Goal: Task Accomplishment & Management: Complete application form

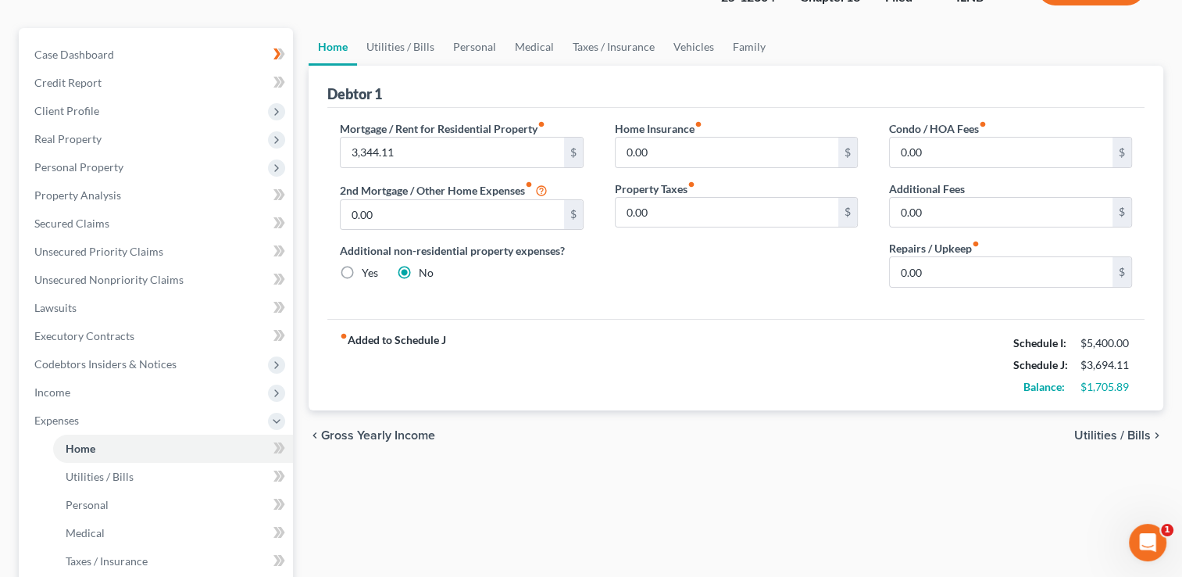
scroll to position [156, 0]
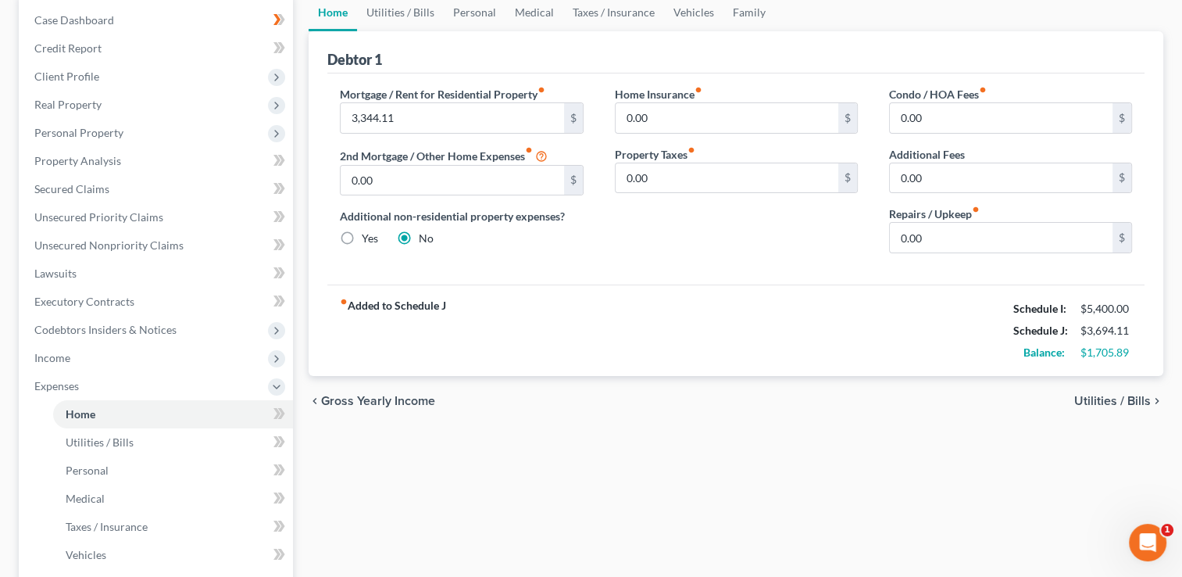
click at [1110, 395] on span "Utilities / Bills" at bounding box center [1112, 401] width 77 height 13
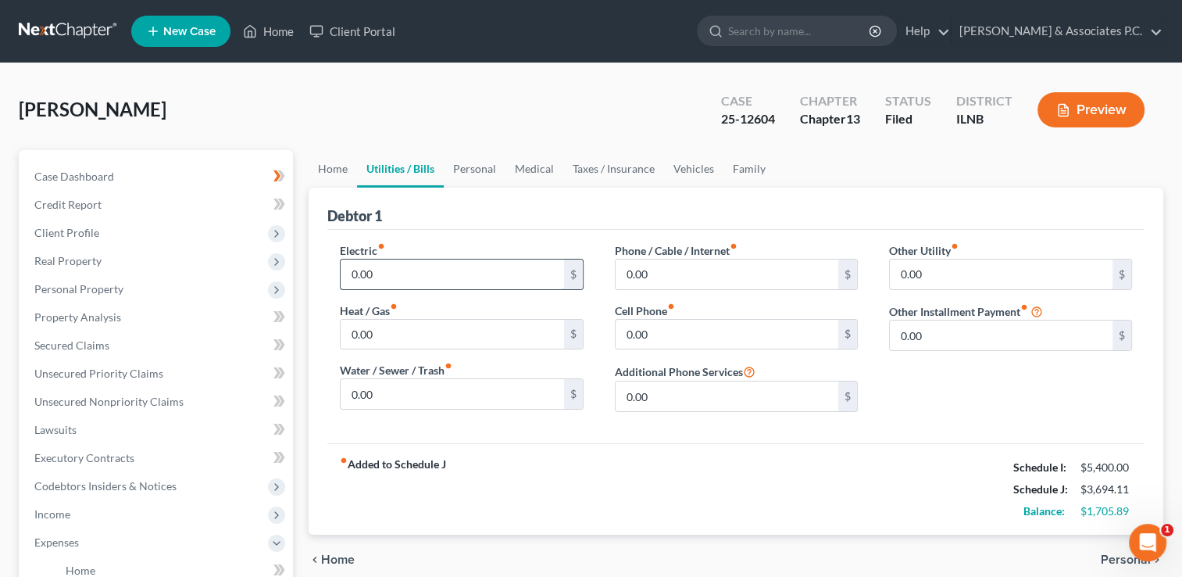
click at [351, 271] on input "0.00" at bounding box center [452, 274] width 223 height 30
type input "100"
click at [348, 334] on input "0.00" at bounding box center [452, 335] width 223 height 30
type input "150"
click at [546, 292] on div "Electric fiber_manual_record 100 $ Heat / Gas fiber_manual_record 150 $ Water /…" at bounding box center [461, 333] width 274 height 182
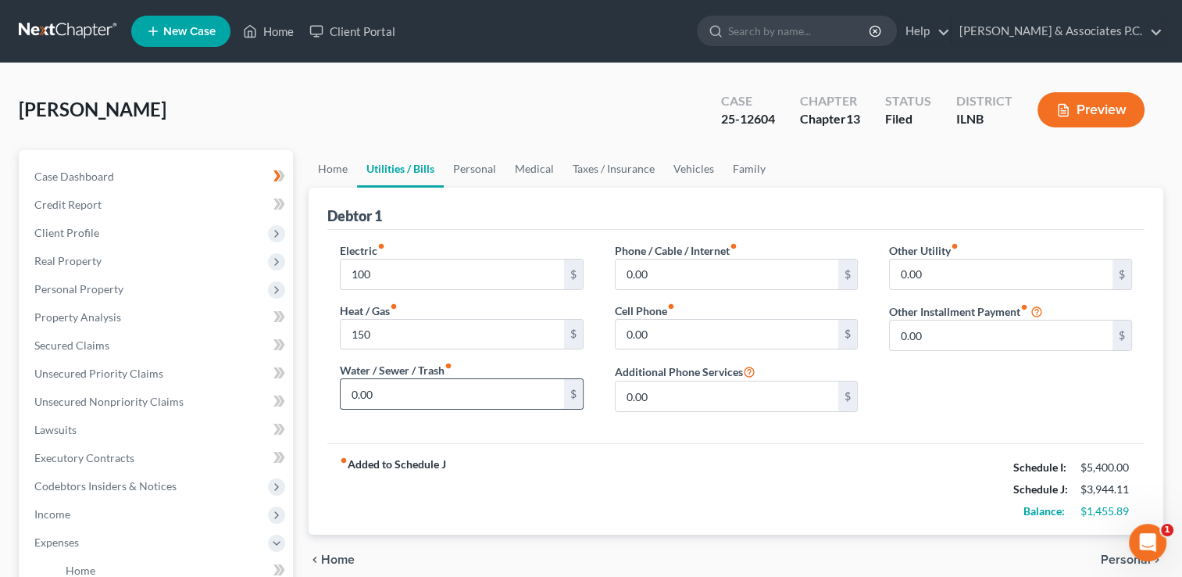
click at [351, 390] on input "0.00" at bounding box center [452, 394] width 223 height 30
type input "45"
click at [524, 432] on div "Electric fiber_manual_record 100 $ Heat / Gas fiber_manual_record 150 $ Water /…" at bounding box center [735, 336] width 817 height 213
click at [624, 271] on input "0.00" at bounding box center [727, 274] width 223 height 30
click at [627, 332] on input "0.00" at bounding box center [727, 335] width 223 height 30
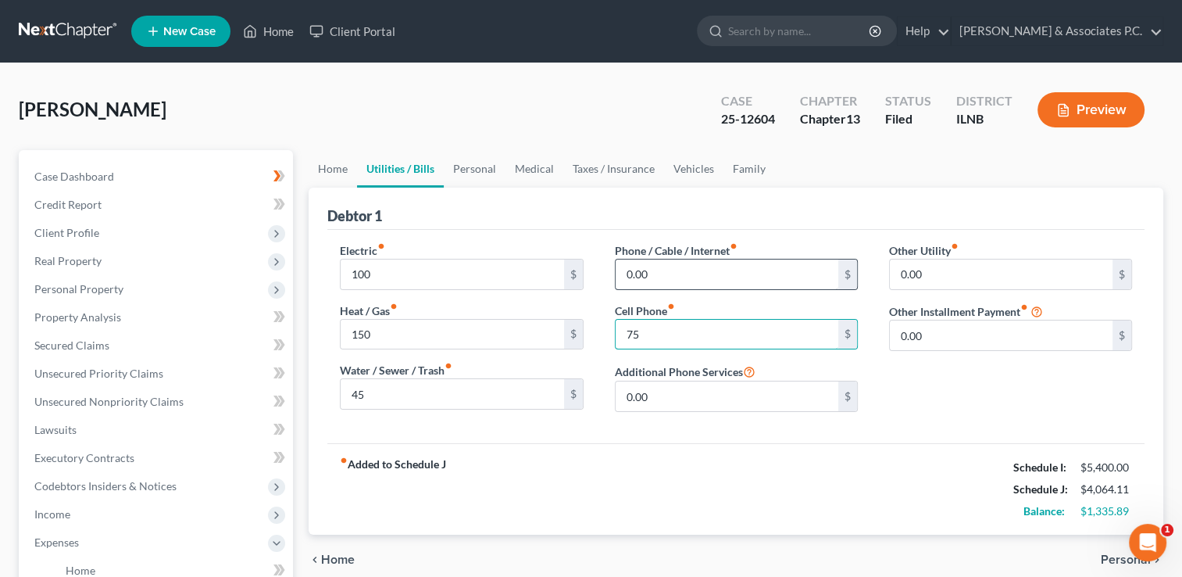
type input "75"
click at [663, 263] on input "0.00" at bounding box center [727, 274] width 223 height 30
type input "1"
click at [663, 271] on input "text" at bounding box center [727, 274] width 223 height 30
type input "150"
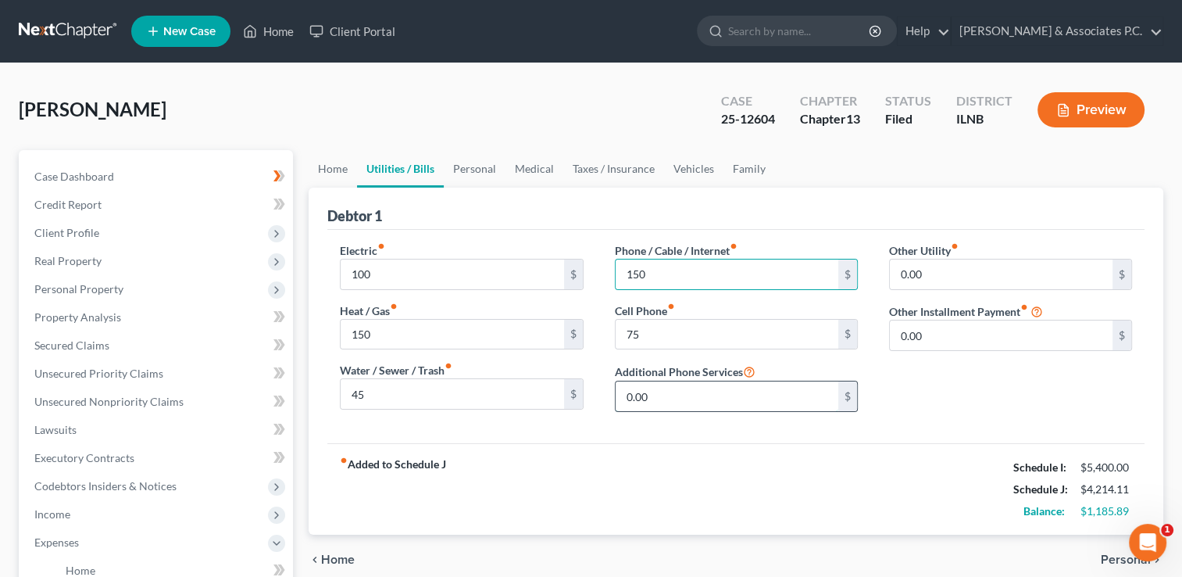
click at [725, 392] on input "0.00" at bounding box center [727, 396] width 223 height 30
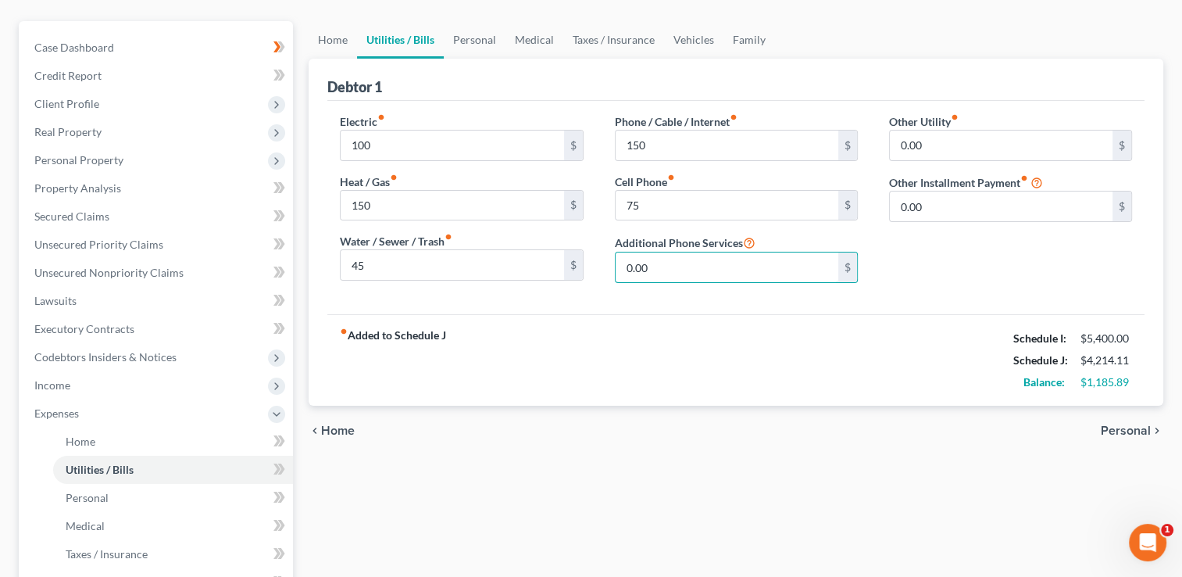
scroll to position [156, 0]
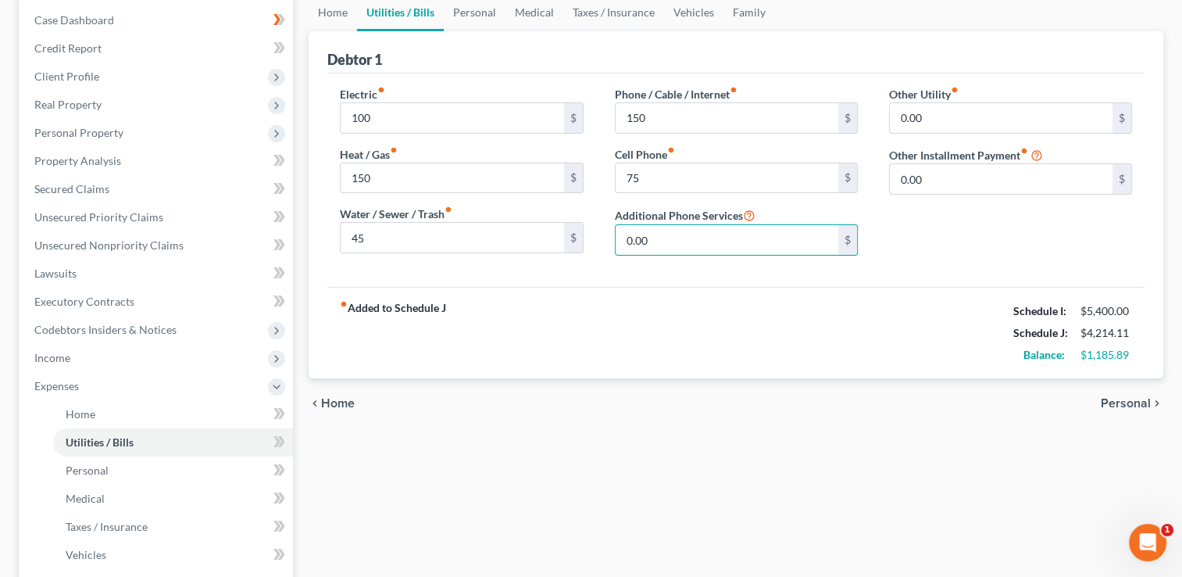
click at [1125, 401] on span "Personal" at bounding box center [1126, 403] width 50 height 13
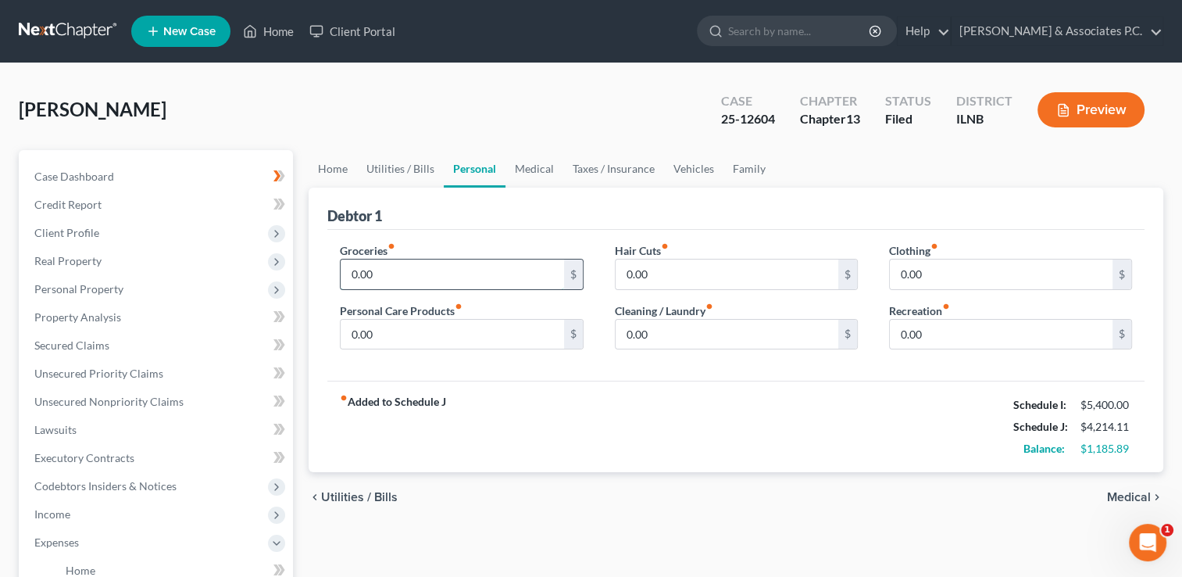
click at [353, 270] on input "0.00" at bounding box center [452, 274] width 223 height 30
type input "300"
click at [404, 336] on input "0.00" at bounding box center [452, 335] width 223 height 30
click at [625, 273] on input "0.00" at bounding box center [727, 274] width 223 height 30
type input "50"
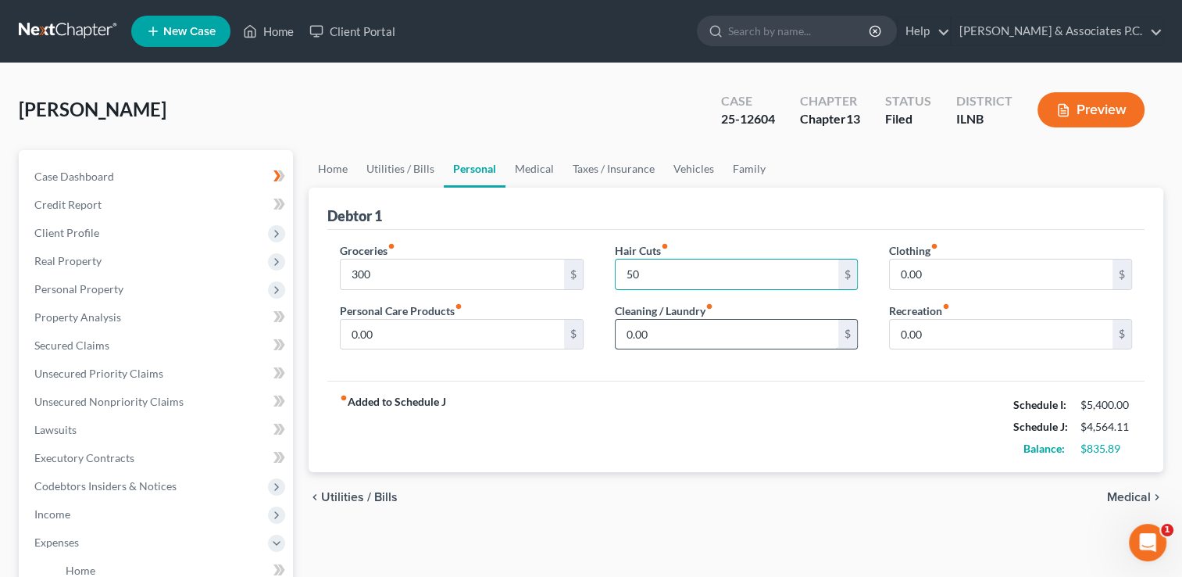
click at [665, 327] on input "0.00" at bounding box center [727, 335] width 223 height 30
type input "20"
click at [904, 269] on input "0.00" at bounding box center [1001, 274] width 223 height 30
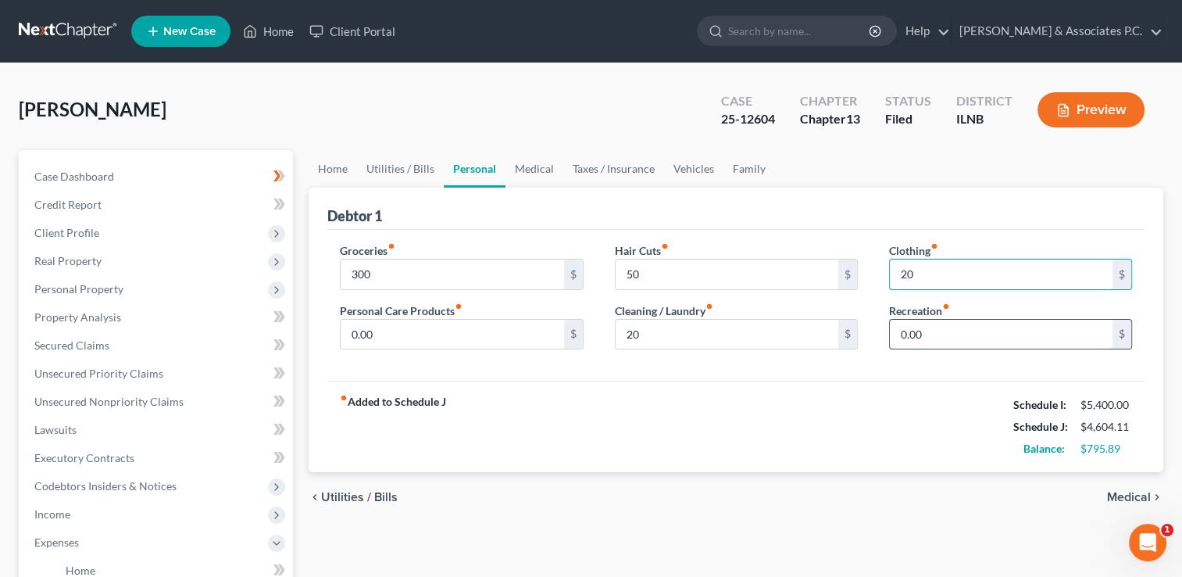
type input "20"
click at [926, 345] on input "0.00" at bounding box center [1001, 335] width 223 height 30
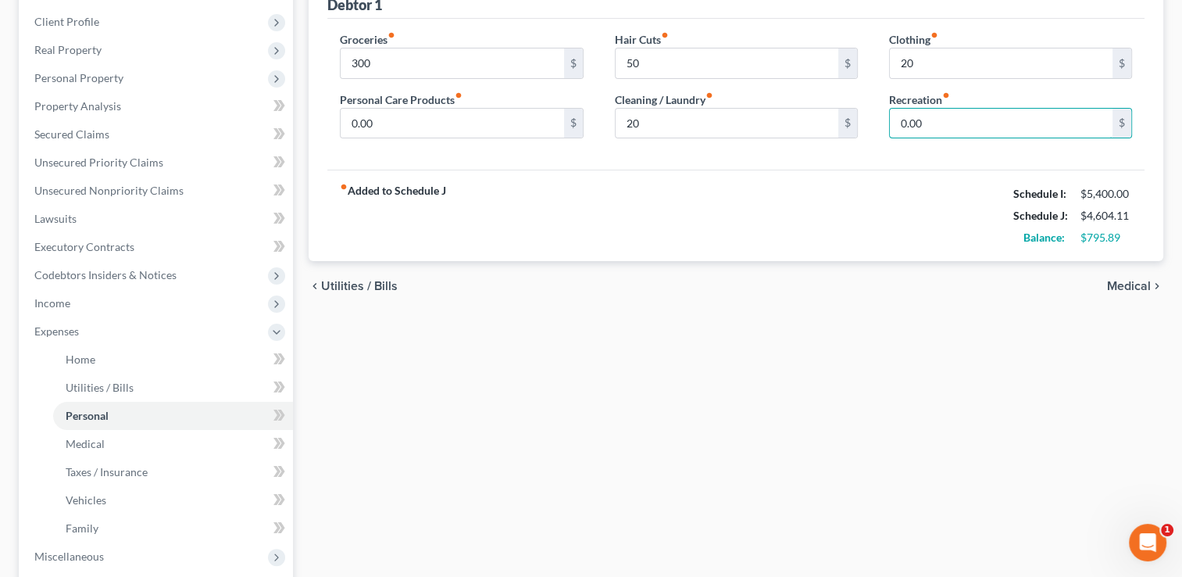
scroll to position [234, 0]
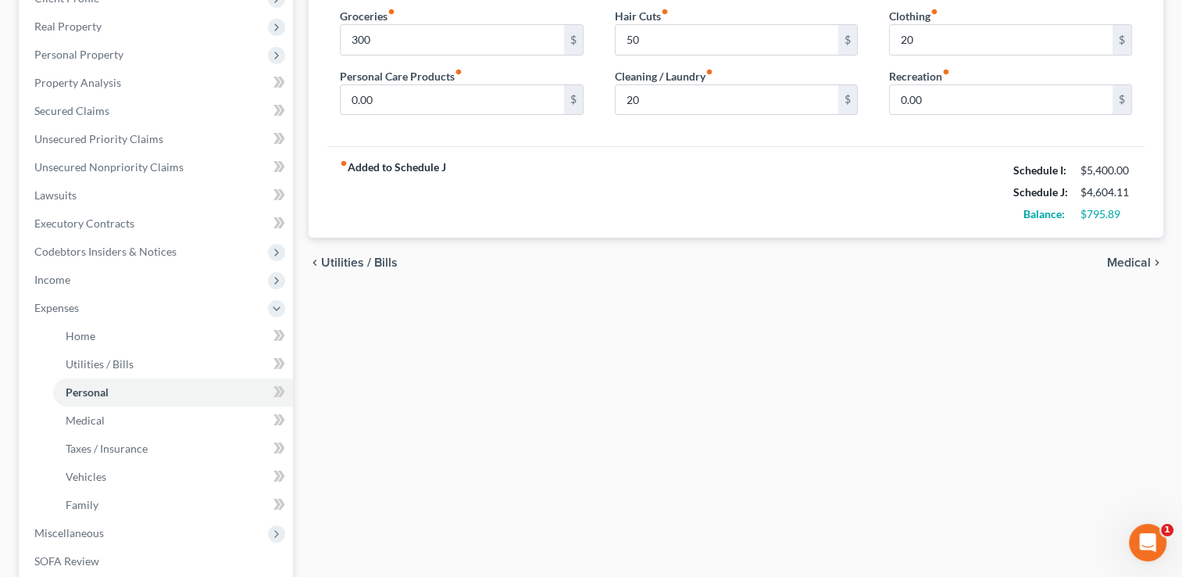
click at [1133, 259] on span "Medical" at bounding box center [1129, 262] width 44 height 13
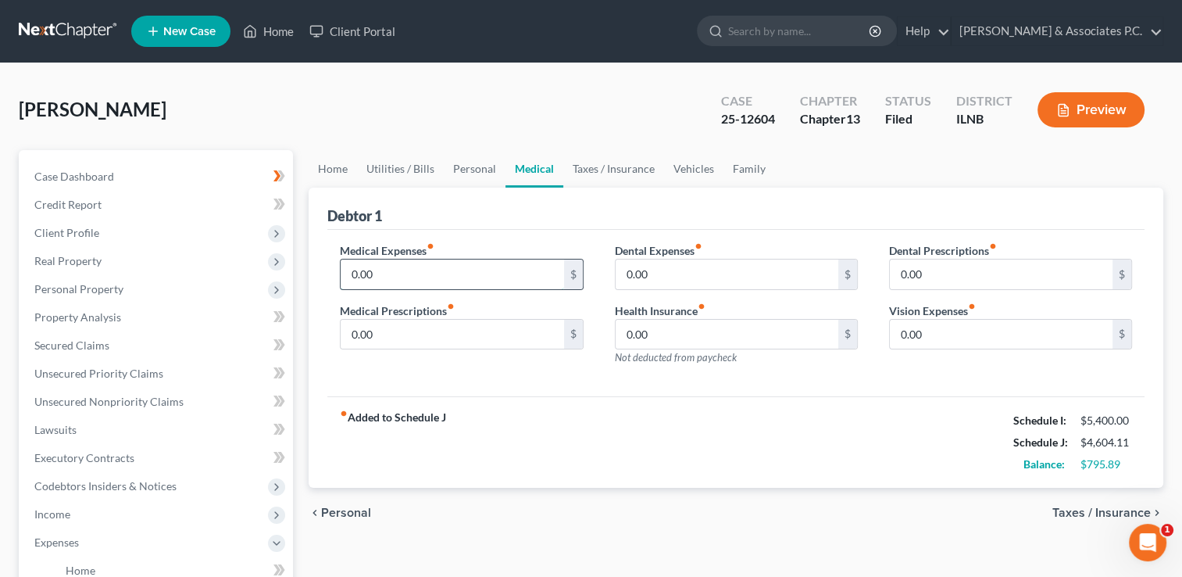
click at [350, 269] on input "0.00" at bounding box center [452, 274] width 223 height 30
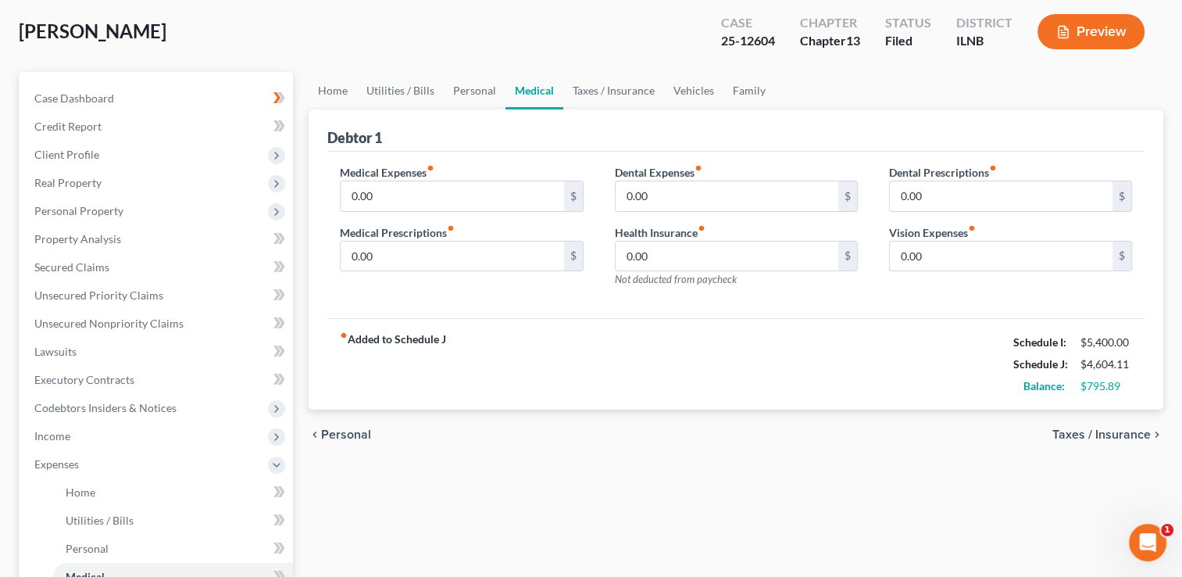
click at [1086, 431] on span "Taxes / Insurance" at bounding box center [1101, 434] width 98 height 13
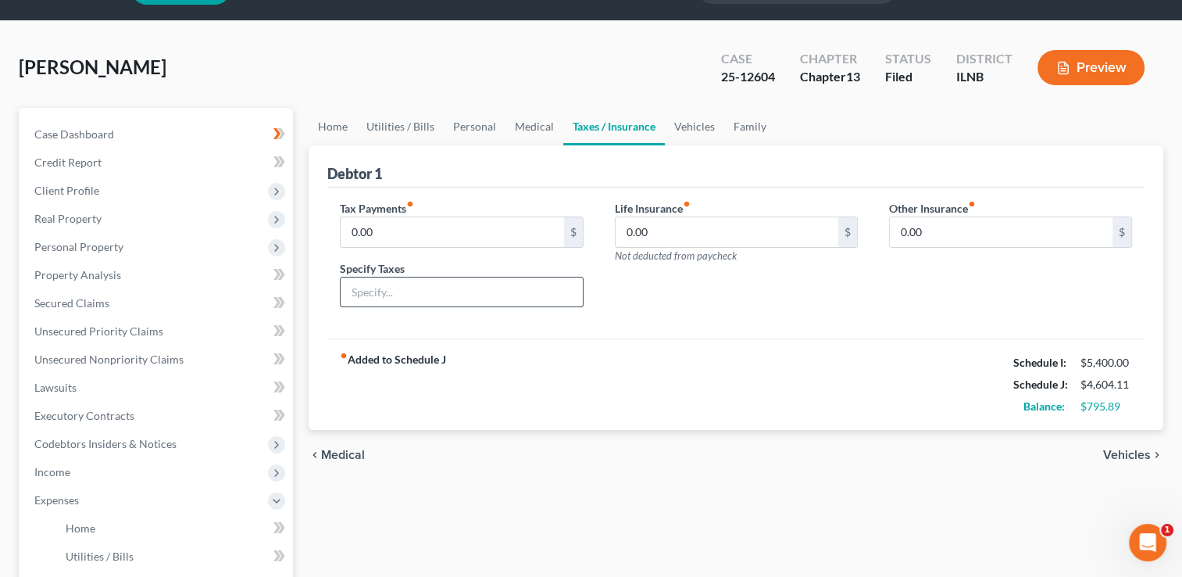
scroll to position [78, 0]
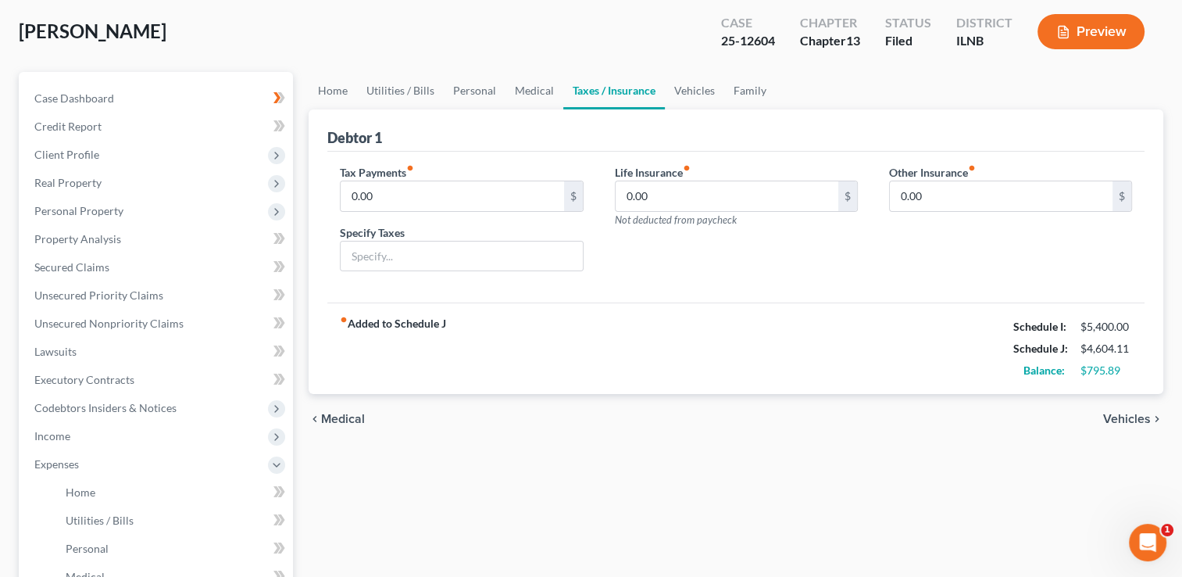
click at [411, 166] on icon "fiber_manual_record" at bounding box center [410, 168] width 8 height 8
click at [412, 167] on icon "fiber_manual_record" at bounding box center [410, 168] width 8 height 8
click at [700, 363] on div "fiber_manual_record Added to Schedule J Schedule I: $5,400.00 Schedule J: $4,60…" at bounding box center [735, 347] width 817 height 91
click at [1122, 419] on span "Vehicles" at bounding box center [1127, 419] width 48 height 13
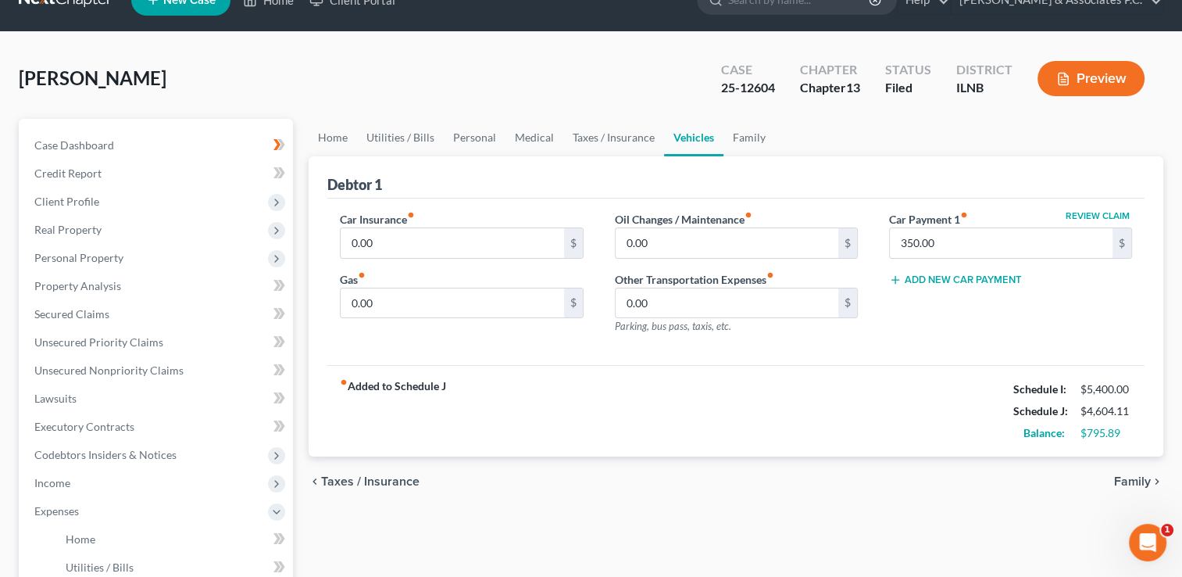
scroll to position [78, 0]
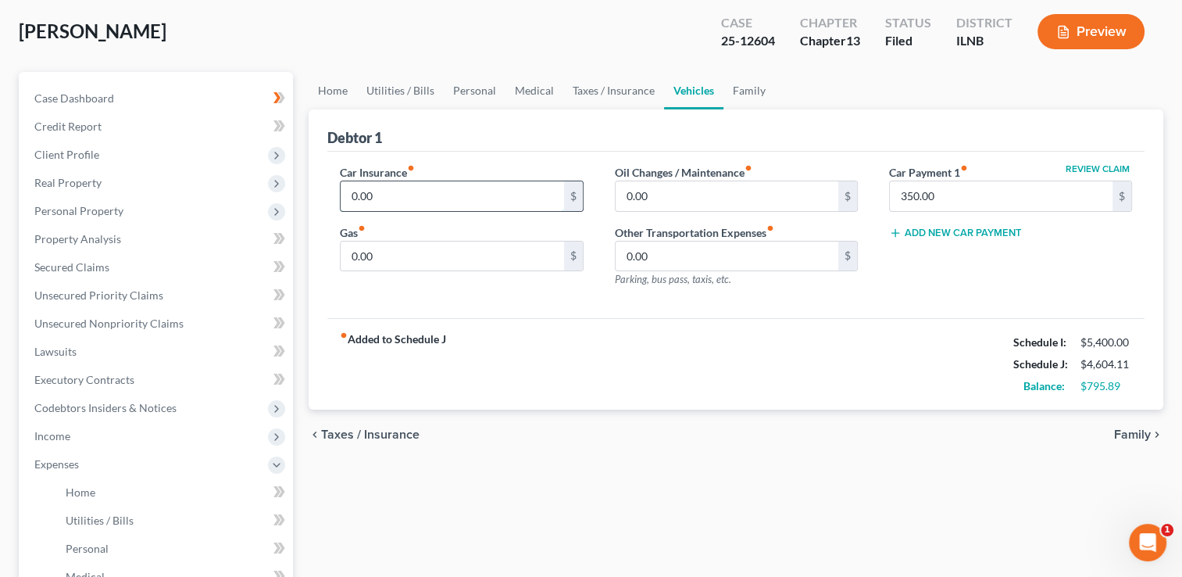
click at [348, 191] on input "0.00" at bounding box center [452, 196] width 223 height 30
type input "233.33"
click at [406, 243] on input "0.00" at bounding box center [452, 256] width 223 height 30
type input "80"
click at [679, 191] on input "0.00" at bounding box center [727, 196] width 223 height 30
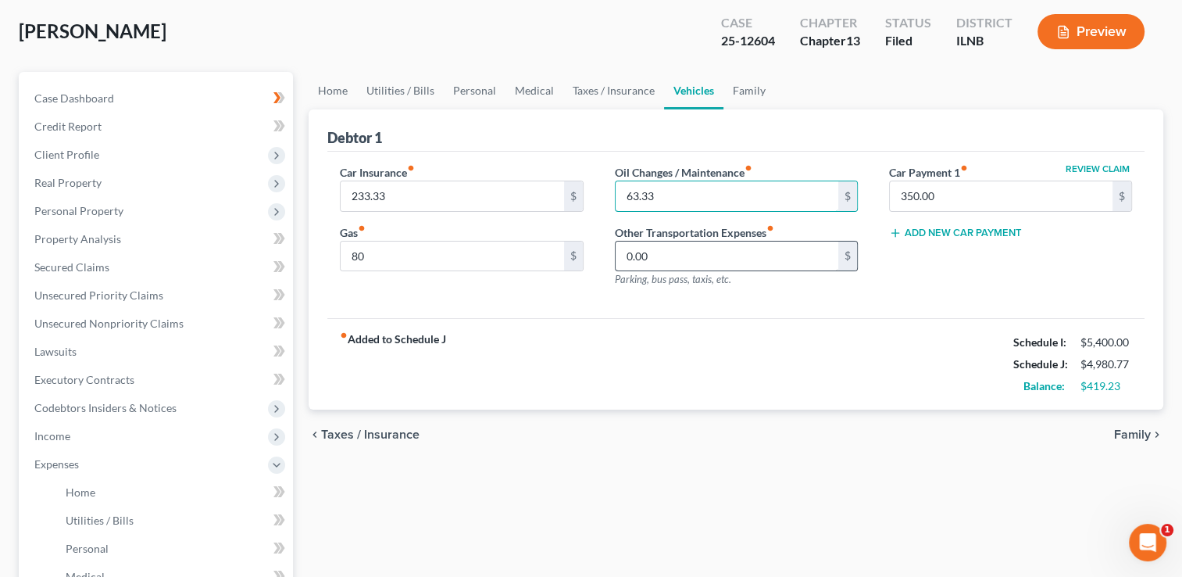
type input "63.33"
click at [628, 254] on input "0.00" at bounding box center [727, 256] width 223 height 30
click at [952, 285] on div "Review Claim Car Payment 1 fiber_manual_record 350.00 $ Add New Car Payment" at bounding box center [1011, 232] width 274 height 136
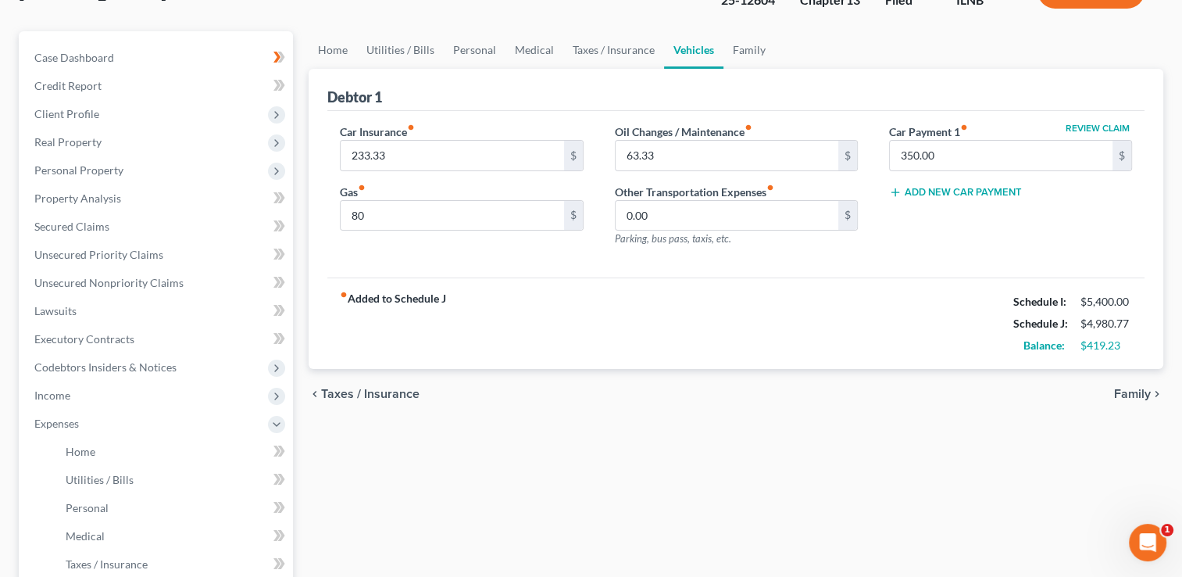
scroll to position [156, 0]
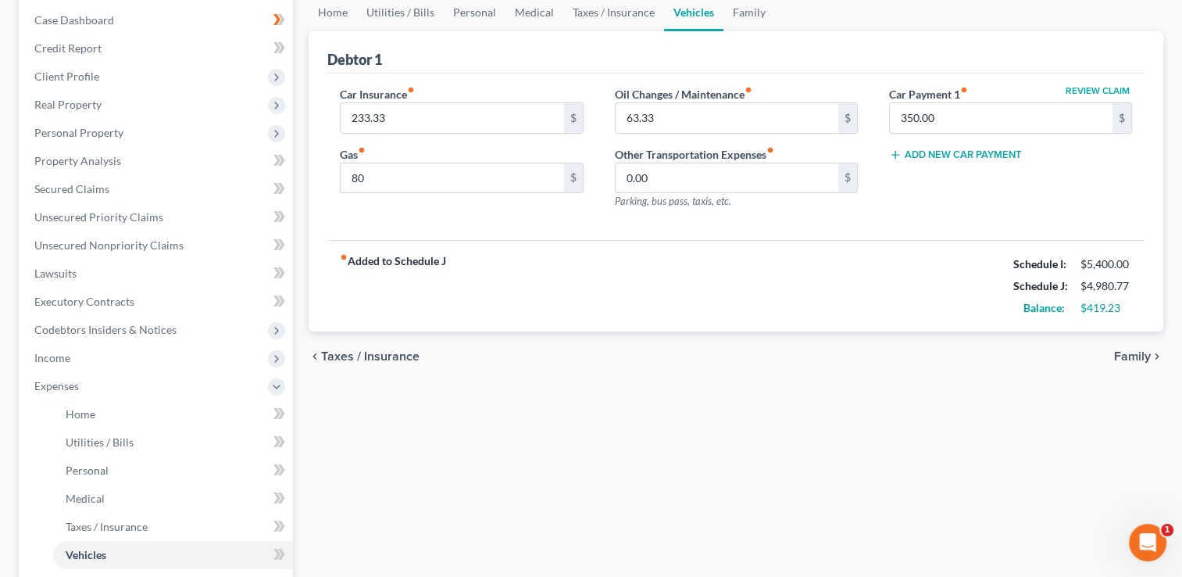
click at [1131, 354] on span "Family" at bounding box center [1132, 356] width 37 height 13
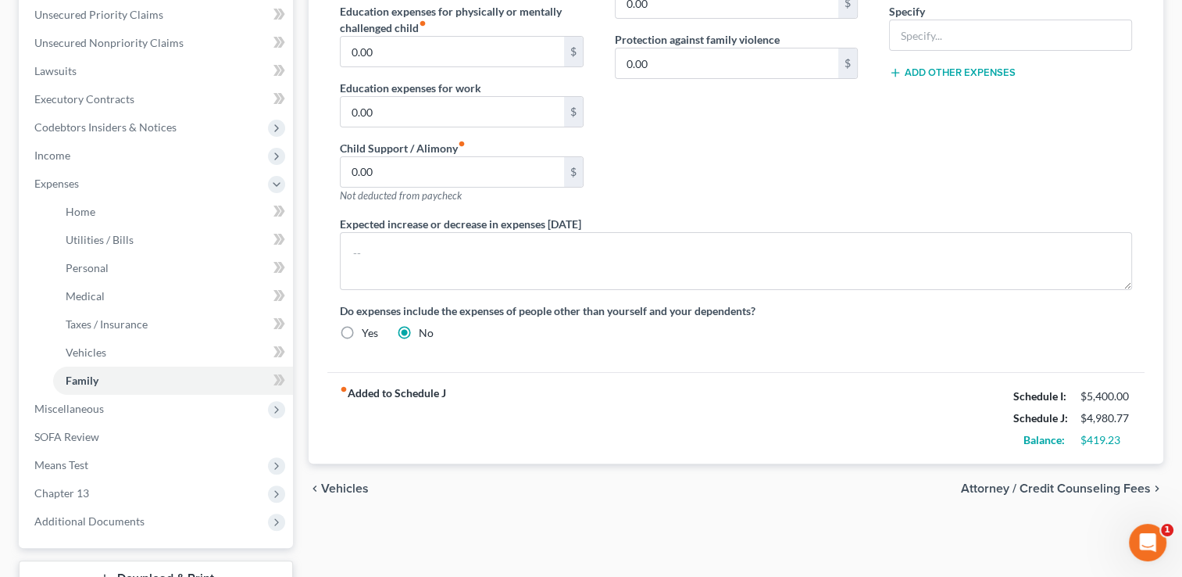
scroll to position [391, 0]
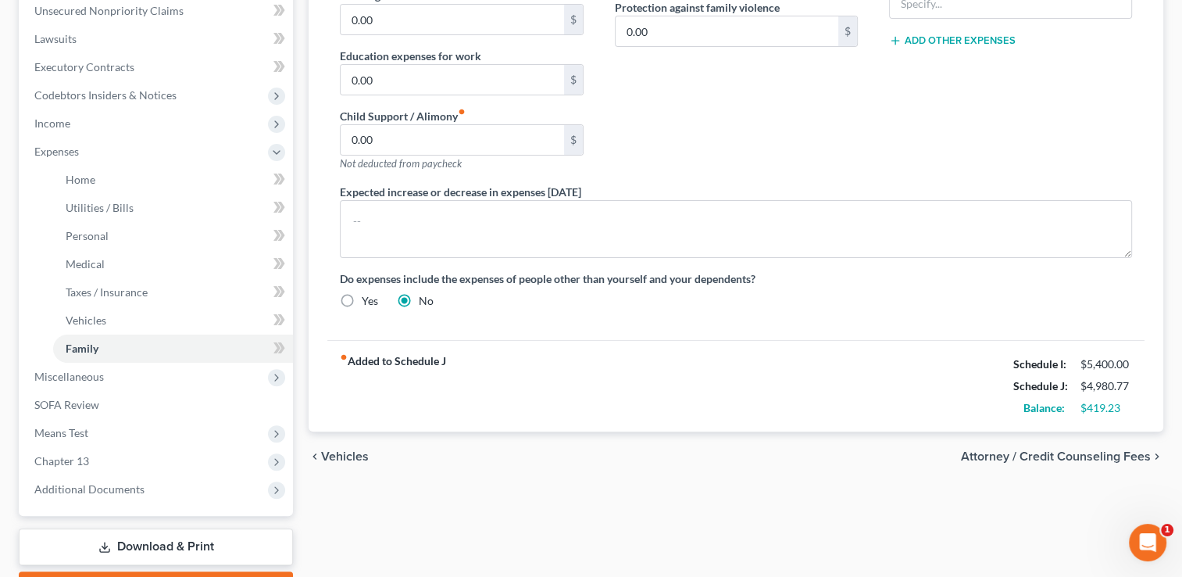
click at [1035, 454] on span "Attorney / Credit Counseling Fees" at bounding box center [1056, 456] width 190 height 13
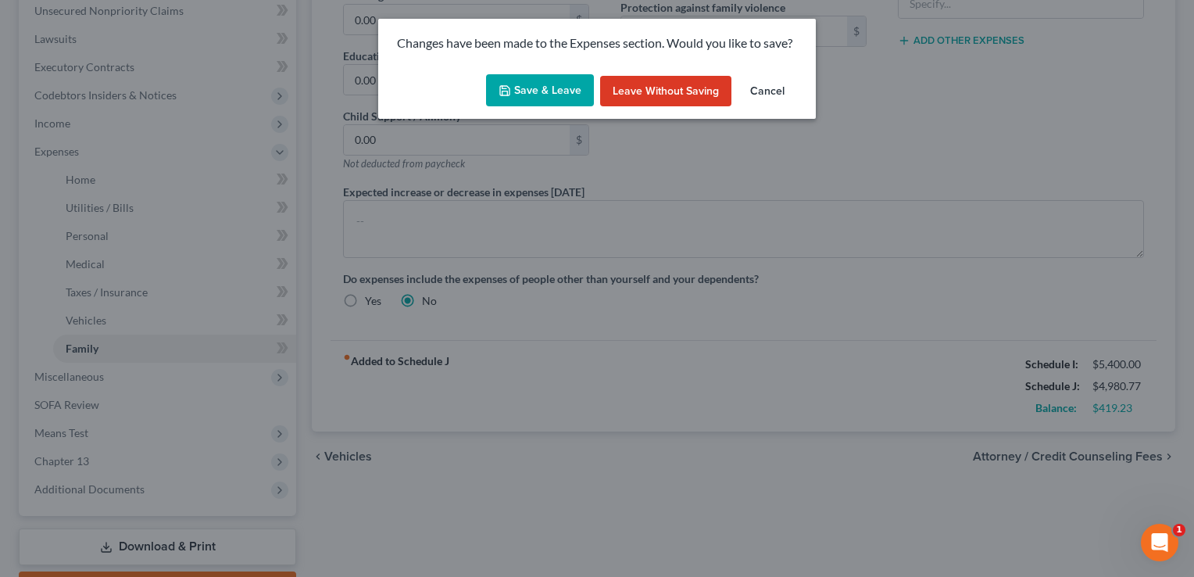
click at [772, 88] on button "Cancel" at bounding box center [767, 91] width 59 height 31
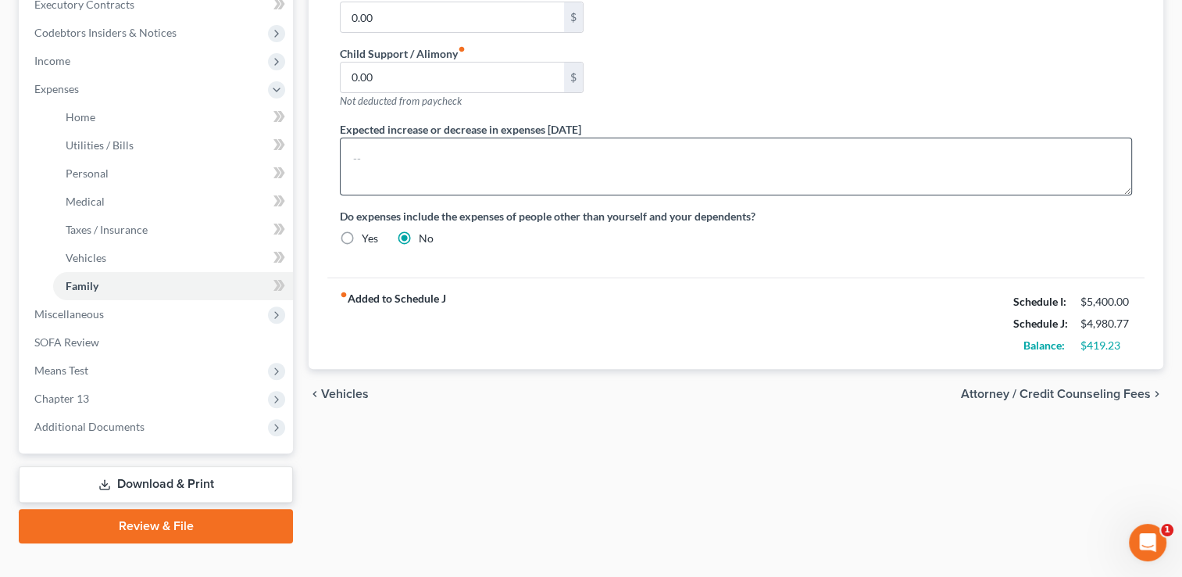
scroll to position [469, 0]
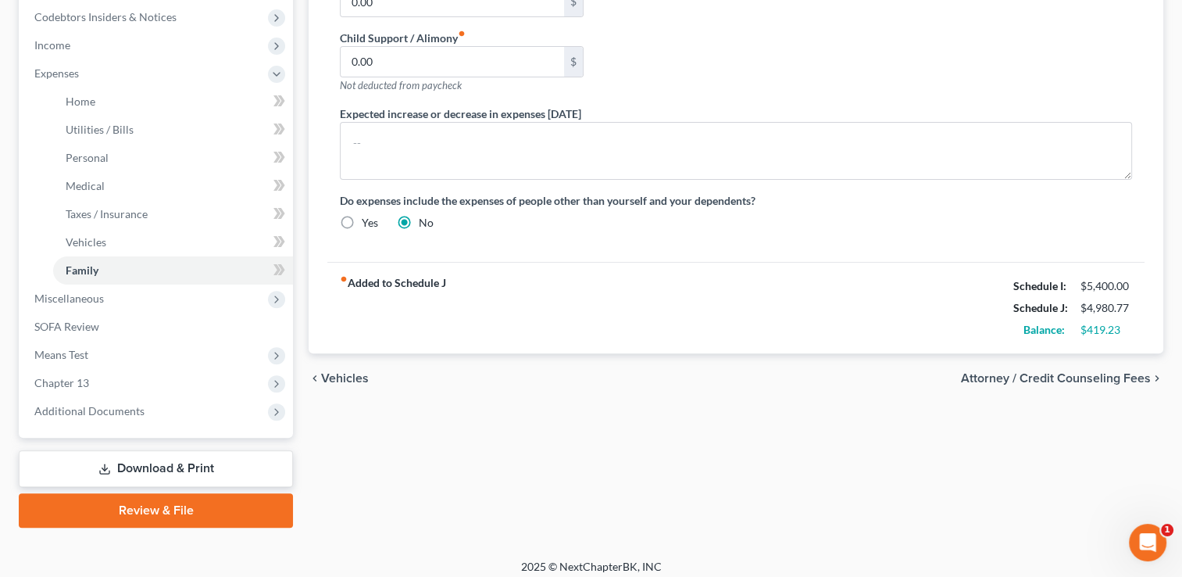
click at [768, 318] on div "fiber_manual_record Added to Schedule J Schedule I: $5,400.00 Schedule J: $4,98…" at bounding box center [735, 307] width 817 height 91
click at [972, 373] on span "Attorney / Credit Counseling Fees" at bounding box center [1056, 378] width 190 height 13
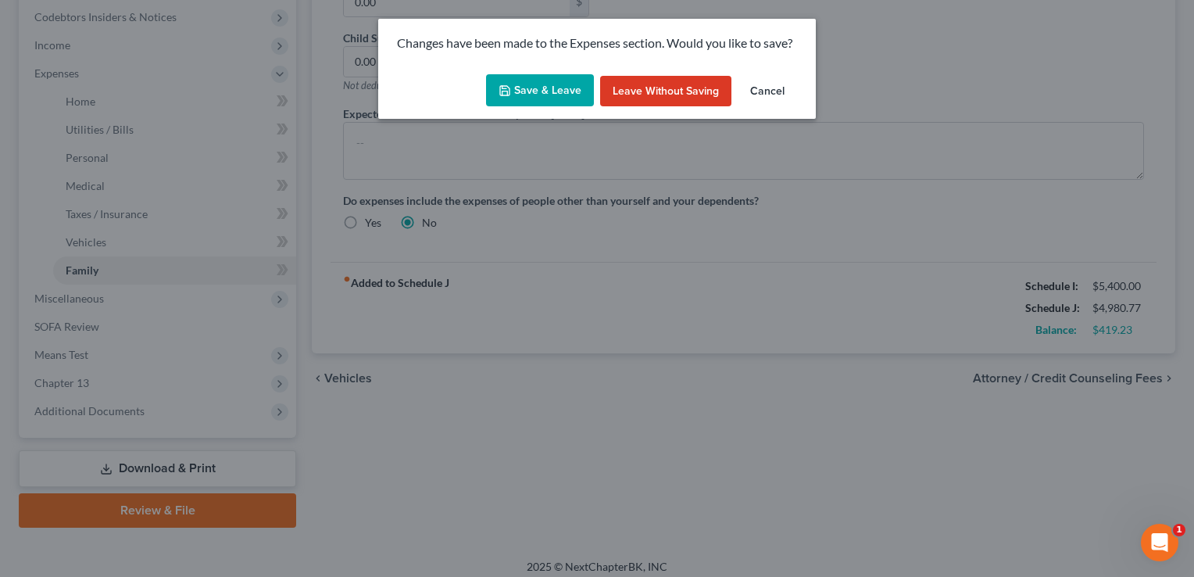
click at [538, 95] on button "Save & Leave" at bounding box center [540, 90] width 108 height 33
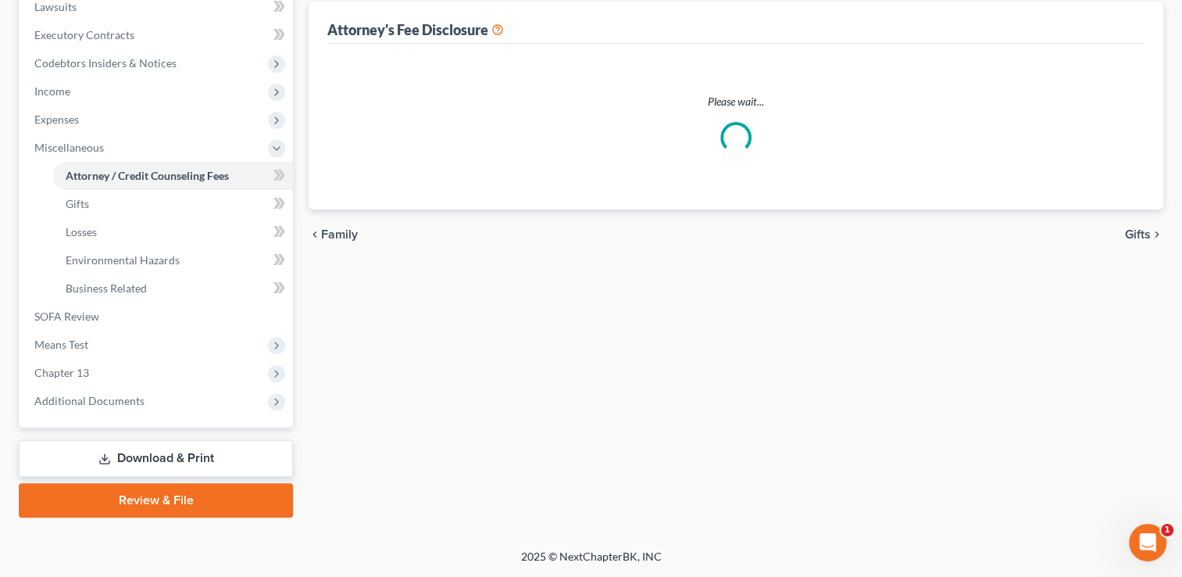
select select "0"
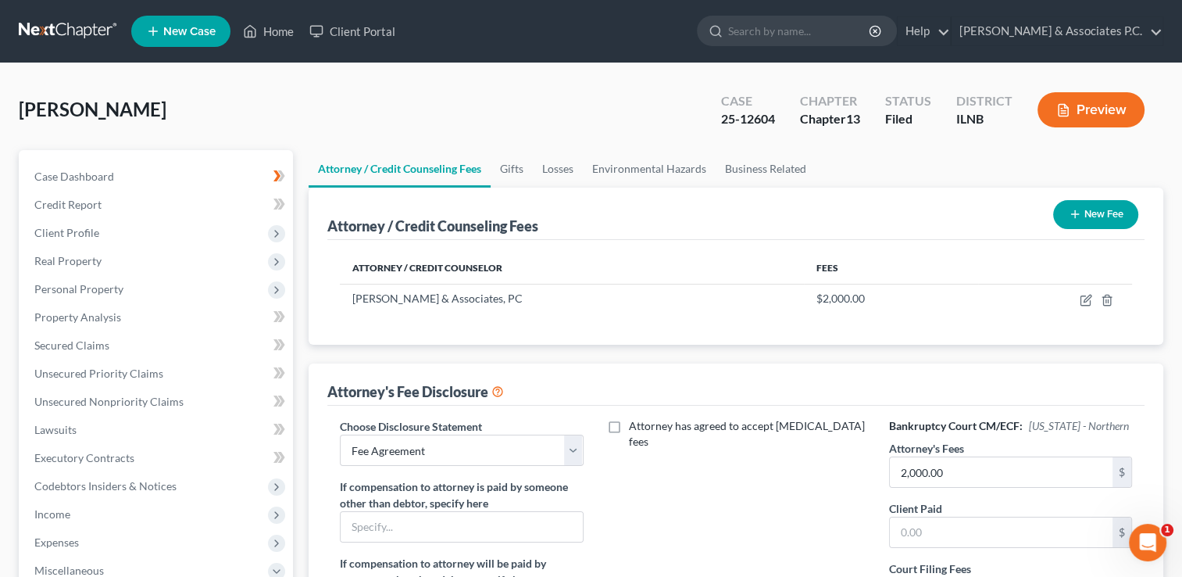
scroll to position [78, 0]
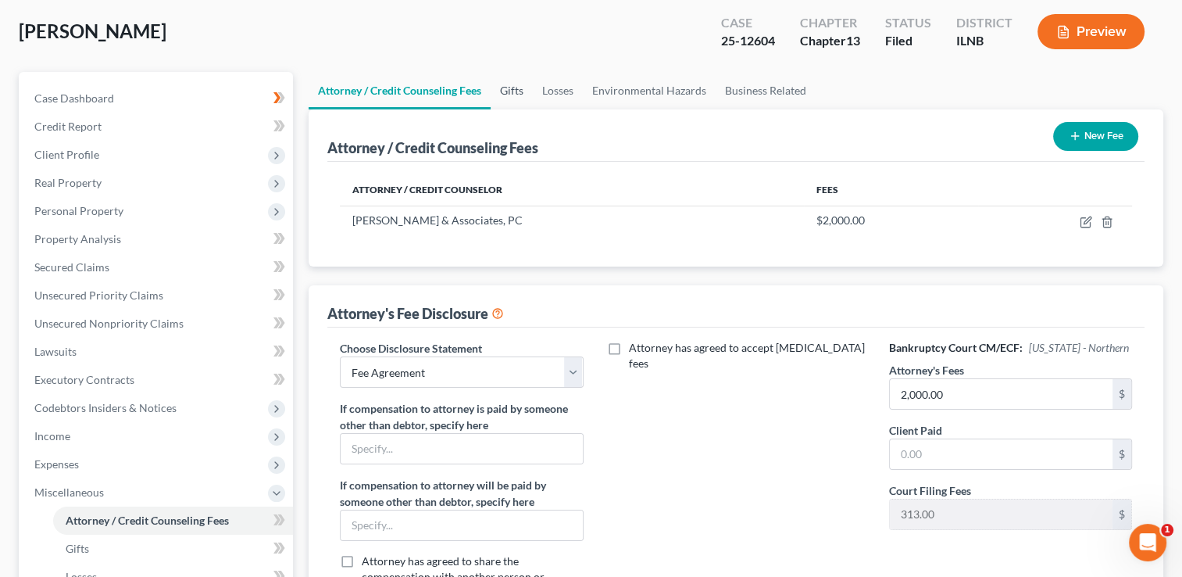
click at [512, 89] on link "Gifts" at bounding box center [512, 91] width 42 height 38
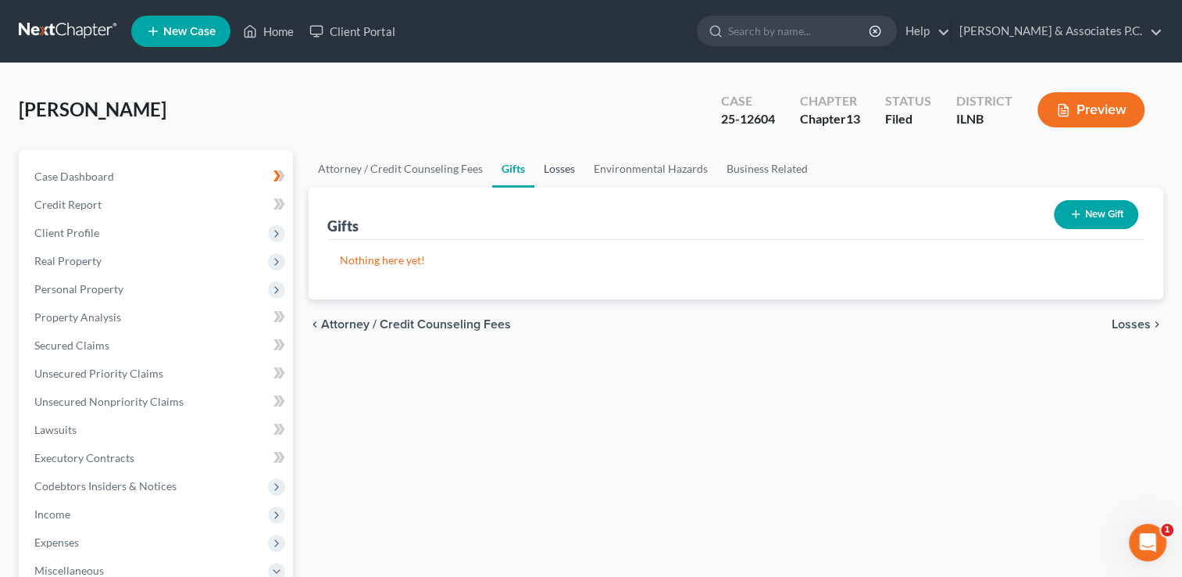
click at [559, 165] on link "Losses" at bounding box center [559, 169] width 50 height 38
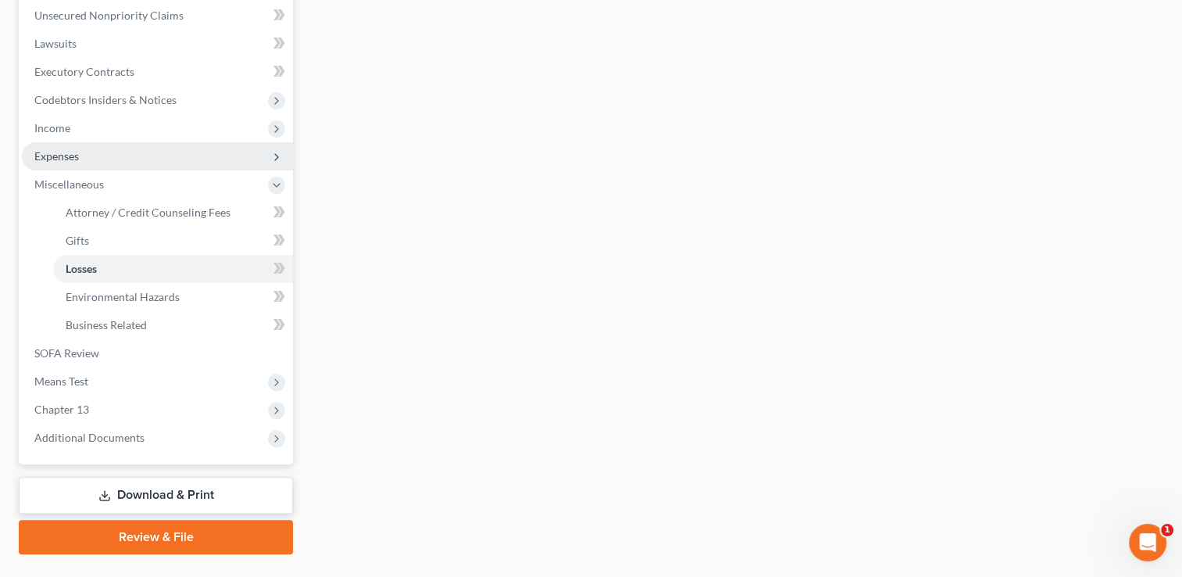
scroll to position [421, 0]
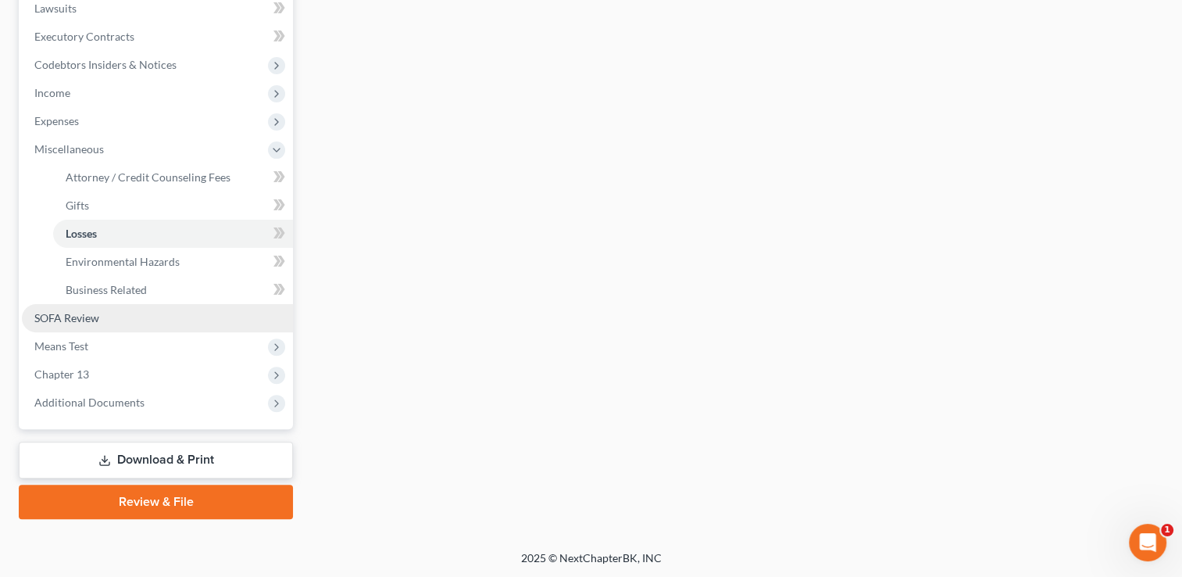
click at [81, 318] on span "SOFA Review" at bounding box center [66, 317] width 65 height 13
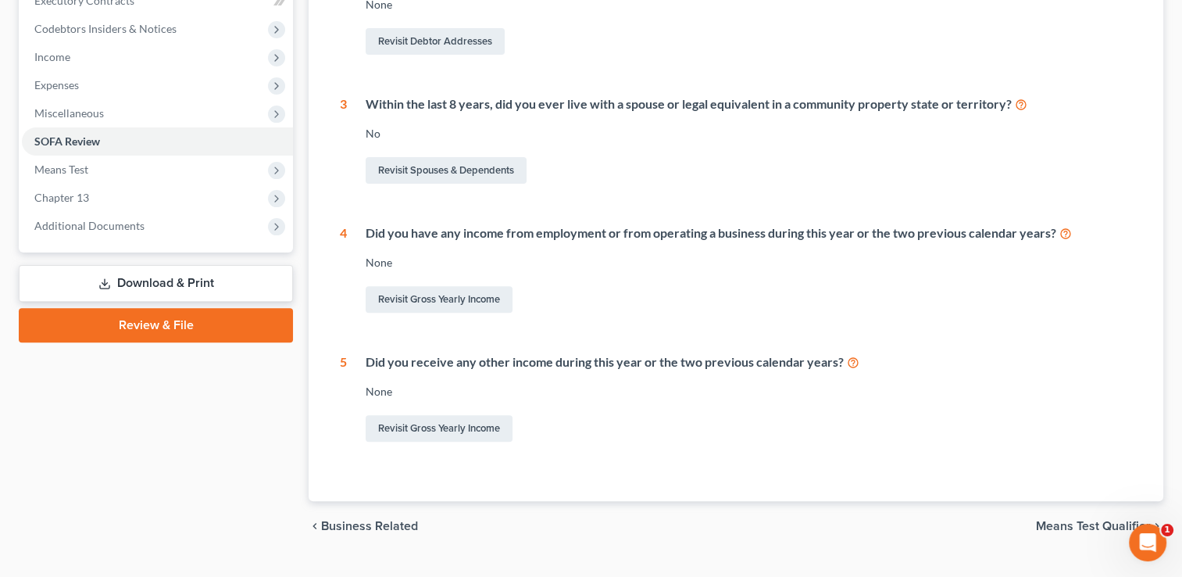
scroll to position [489, 0]
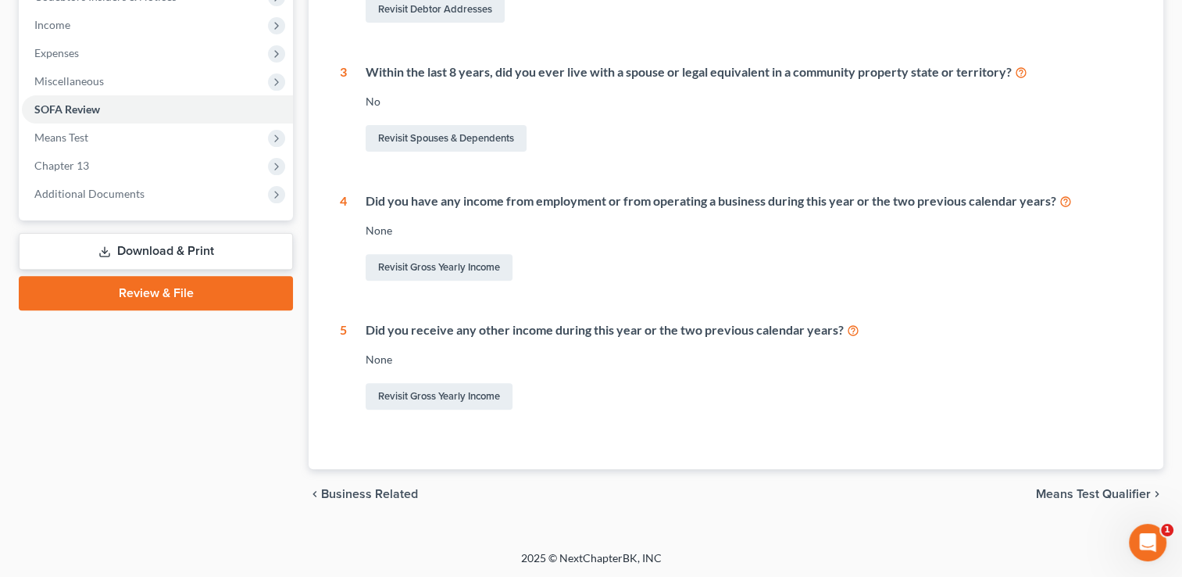
click at [1073, 492] on span "Means Test Qualifier" at bounding box center [1093, 494] width 115 height 13
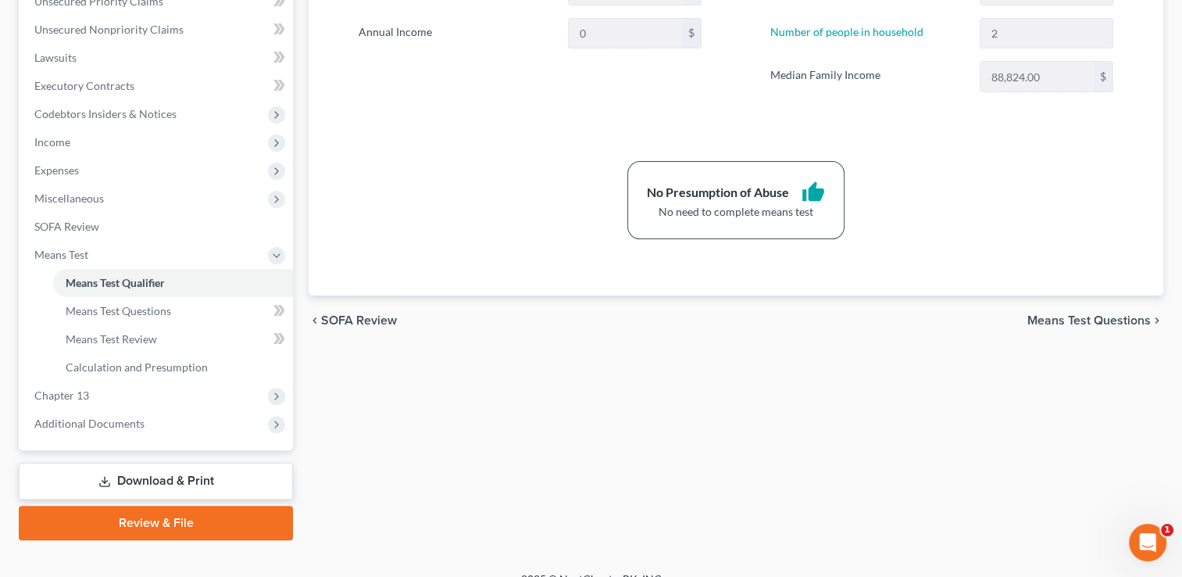
scroll to position [393, 0]
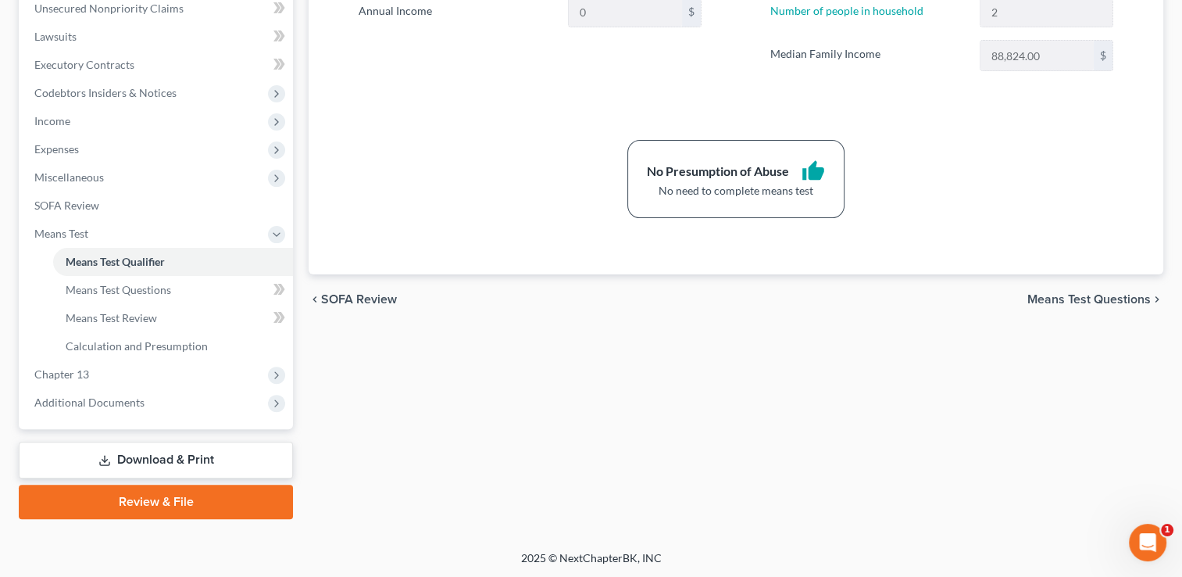
click at [1063, 295] on span "Means Test Questions" at bounding box center [1088, 299] width 123 height 13
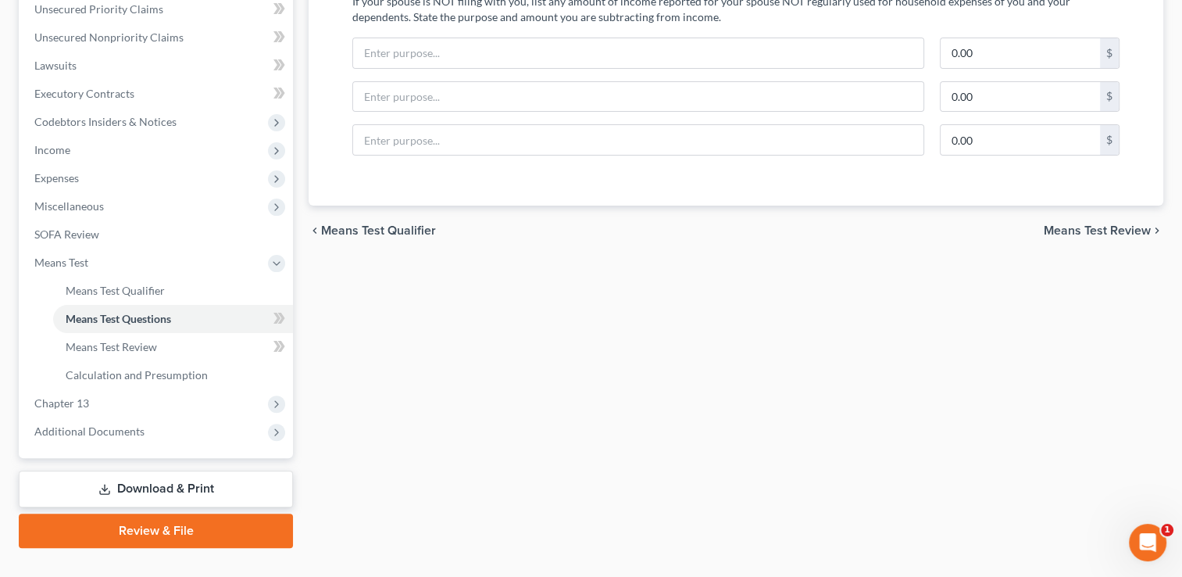
scroll to position [391, 0]
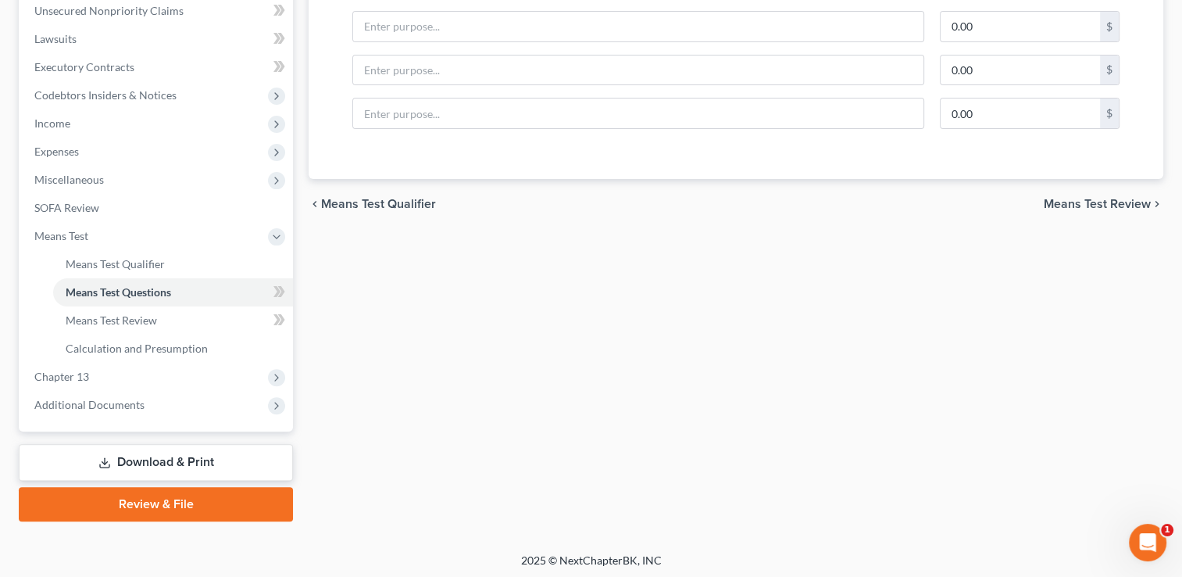
click at [1082, 205] on span "Means Test Review" at bounding box center [1097, 204] width 107 height 13
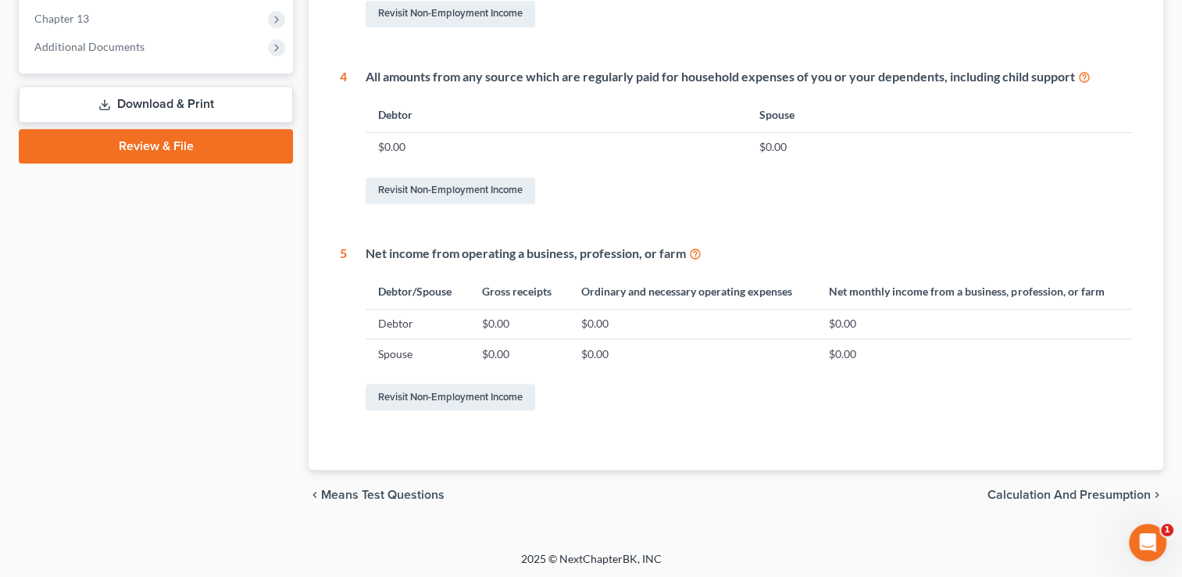
scroll to position [749, 0]
click at [1041, 491] on span "Calculation and Presumption" at bounding box center [1069, 494] width 163 height 13
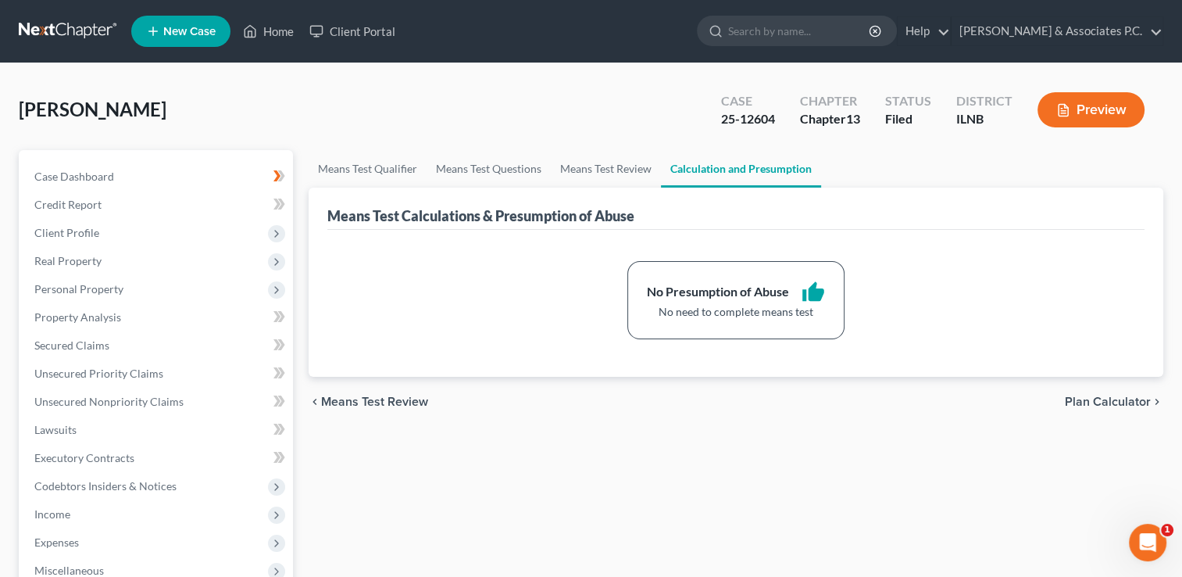
click at [1099, 402] on span "Plan Calculator" at bounding box center [1108, 401] width 86 height 13
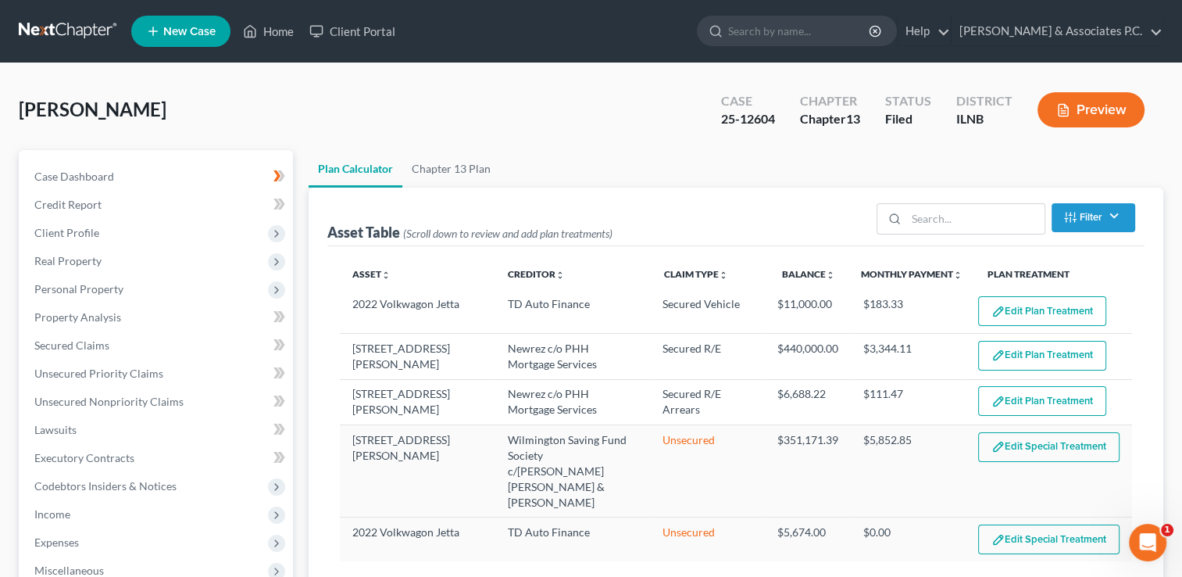
select select "59"
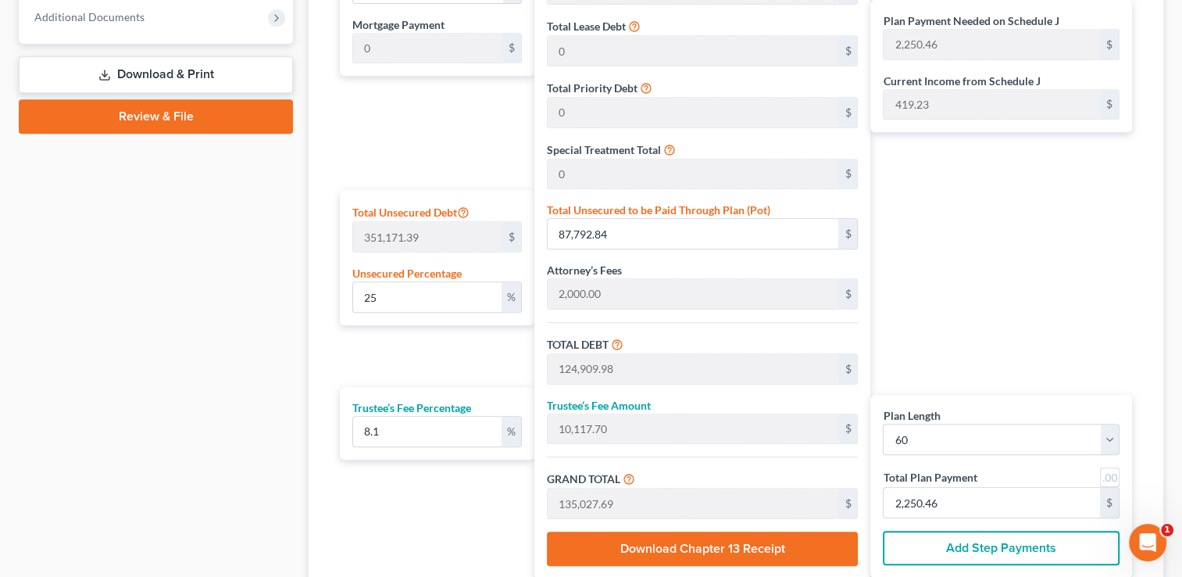
scroll to position [781, 0]
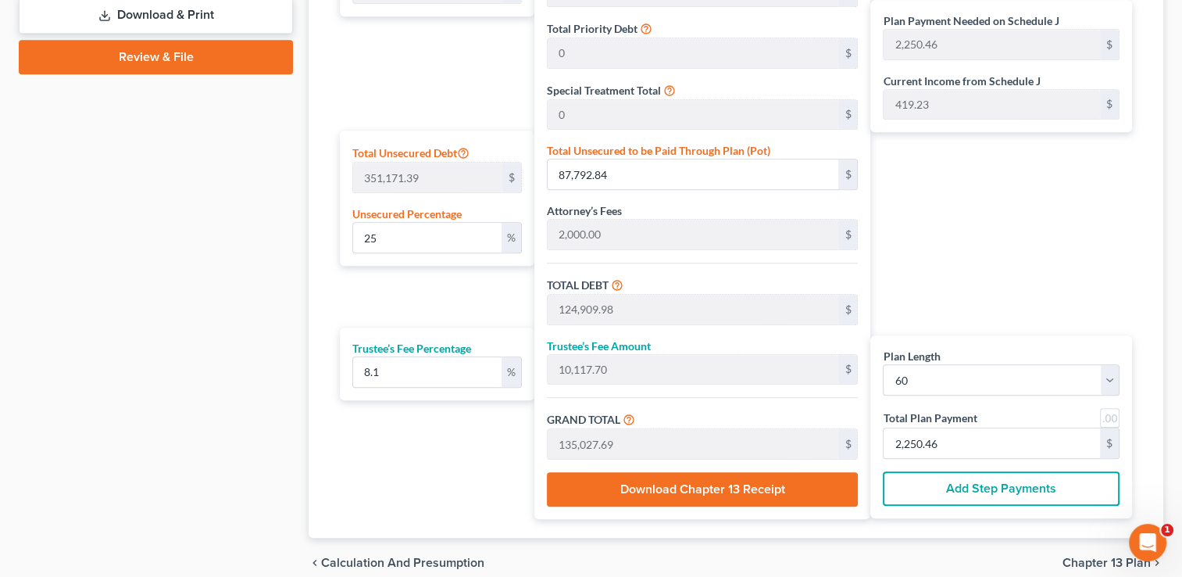
click at [713, 472] on button "Download Chapter 13 Receipt" at bounding box center [703, 489] width 312 height 34
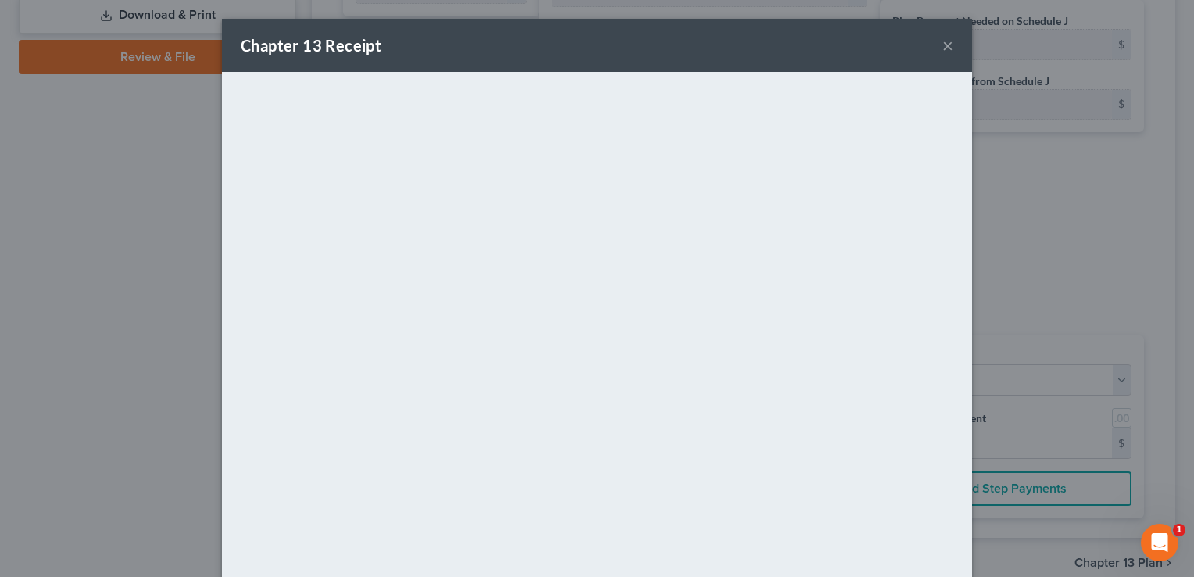
click at [942, 44] on button "×" at bounding box center [947, 45] width 11 height 19
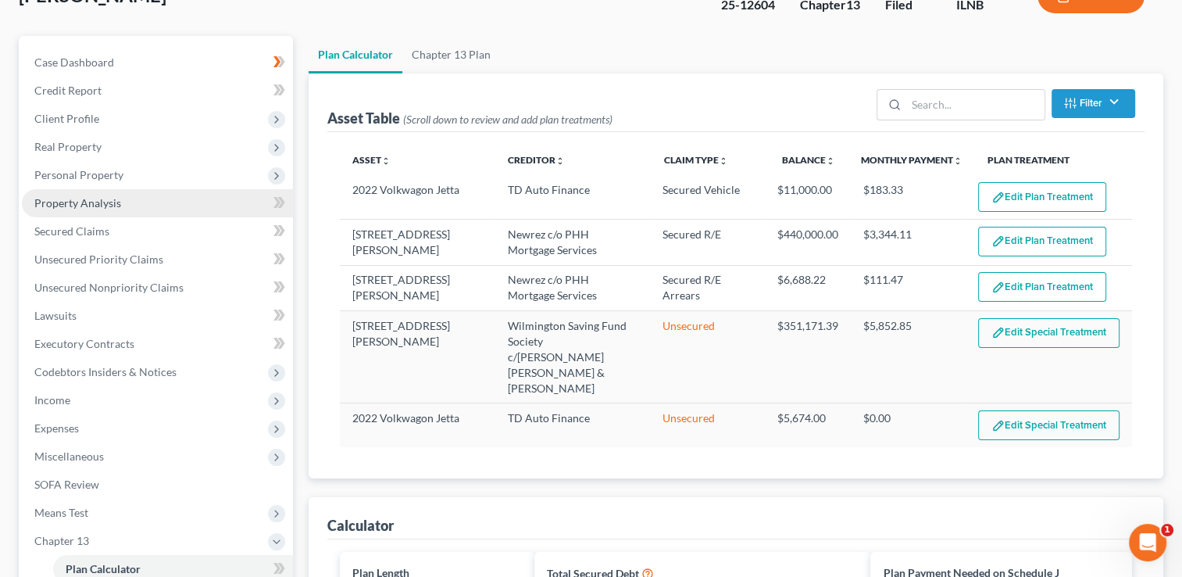
scroll to position [0, 0]
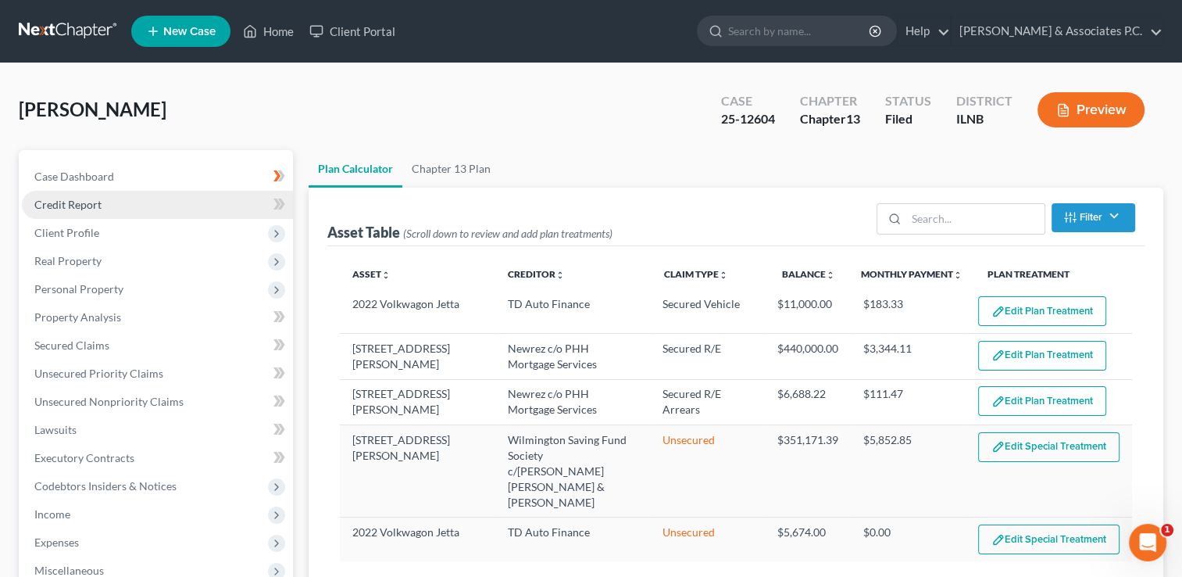
click at [81, 202] on span "Credit Report" at bounding box center [67, 204] width 67 height 13
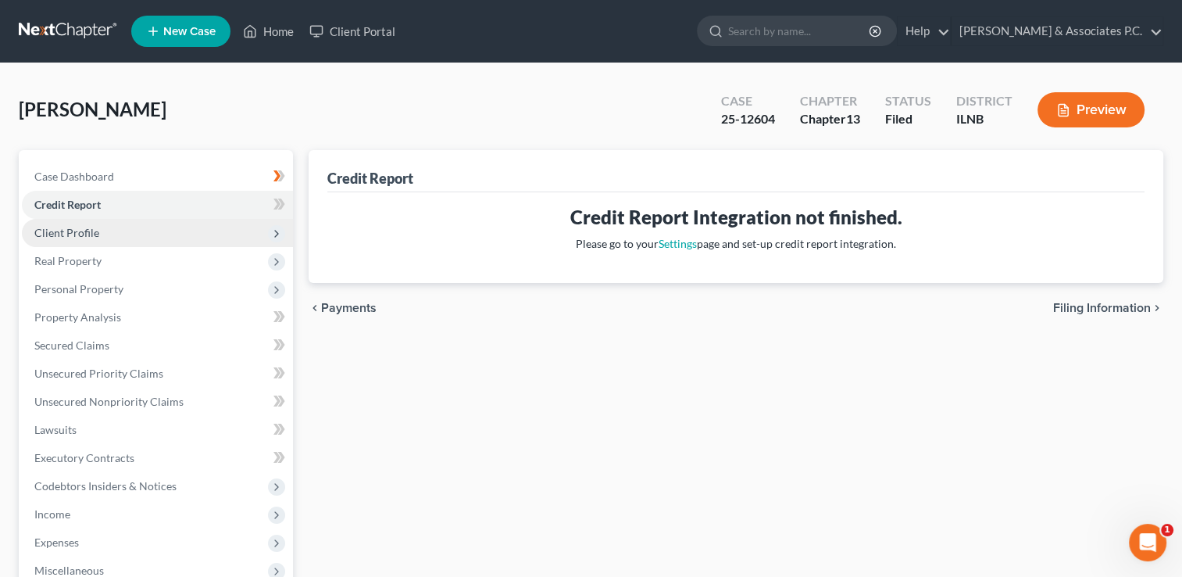
click at [88, 230] on span "Client Profile" at bounding box center [66, 232] width 65 height 13
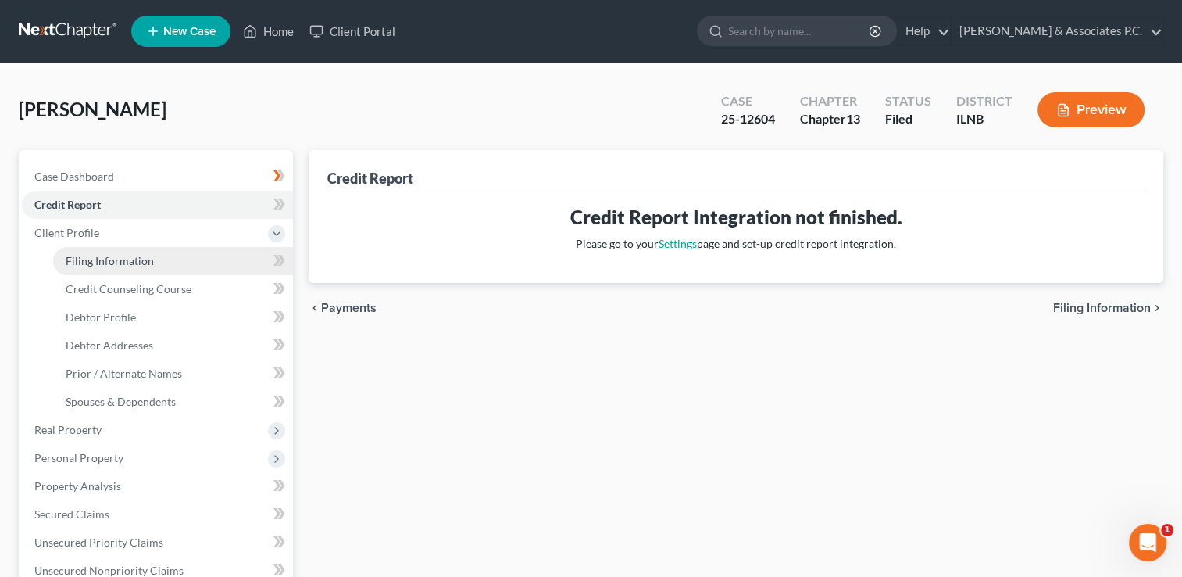
click at [109, 263] on span "Filing Information" at bounding box center [110, 260] width 88 height 13
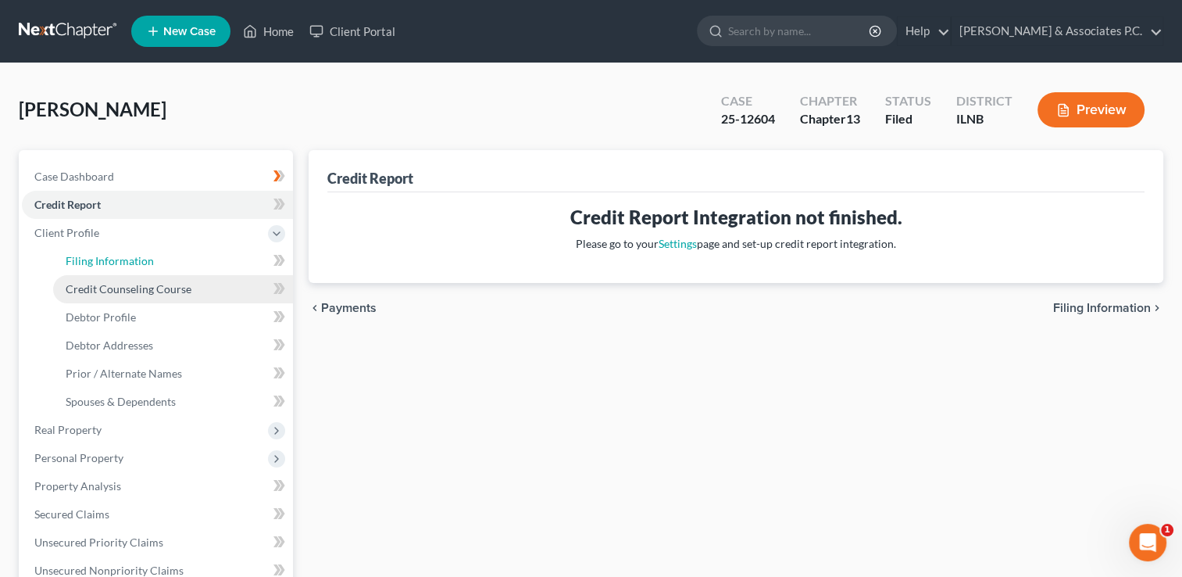
select select "1"
select select "0"
select select "3"
select select "25"
select select "0"
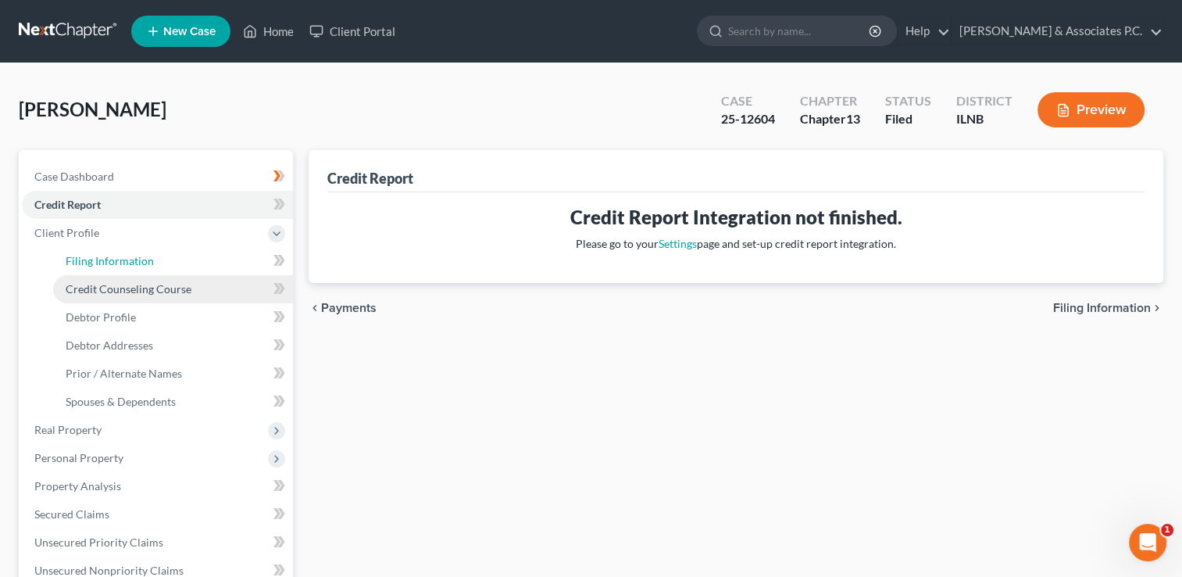
select select "14"
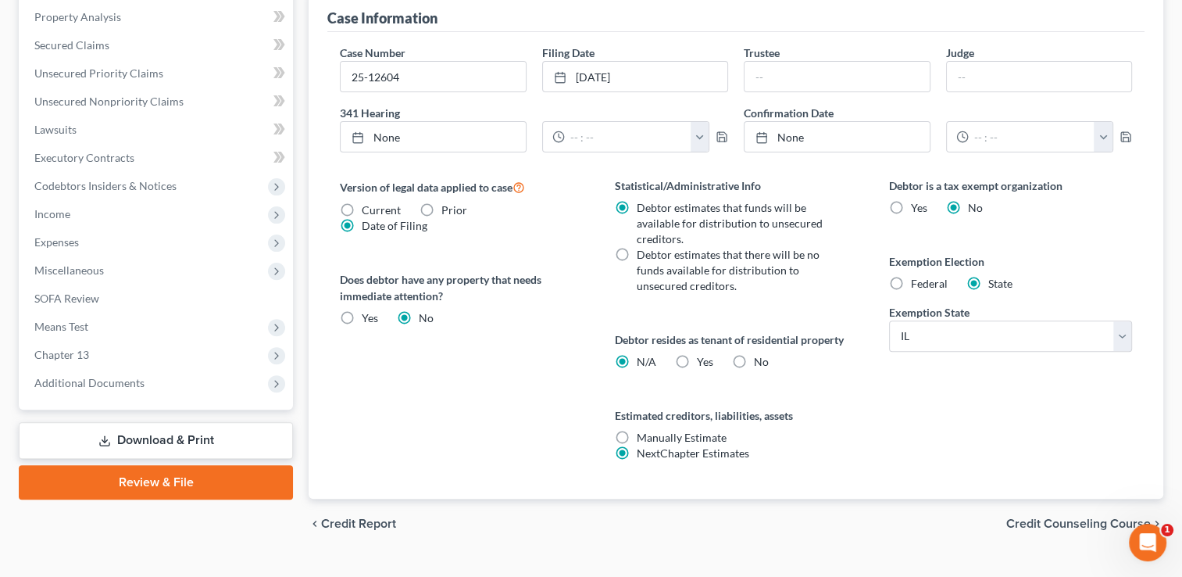
scroll to position [497, 0]
